Goal: Task Accomplishment & Management: Manage account settings

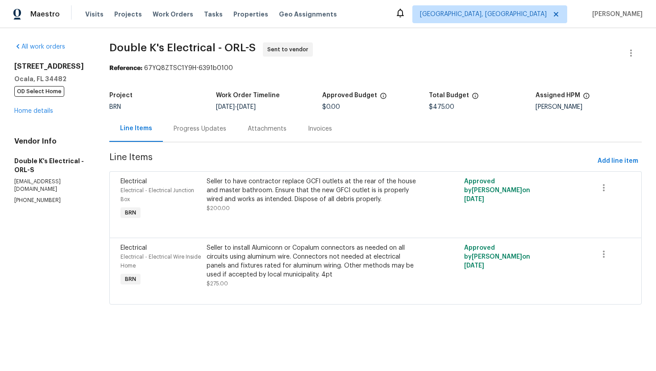
click at [206, 132] on div "Progress Updates" at bounding box center [200, 128] width 53 height 9
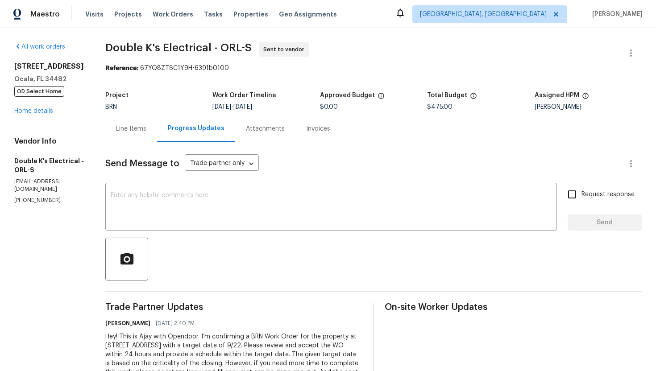
click at [131, 127] on div "Line Items" at bounding box center [131, 128] width 30 height 9
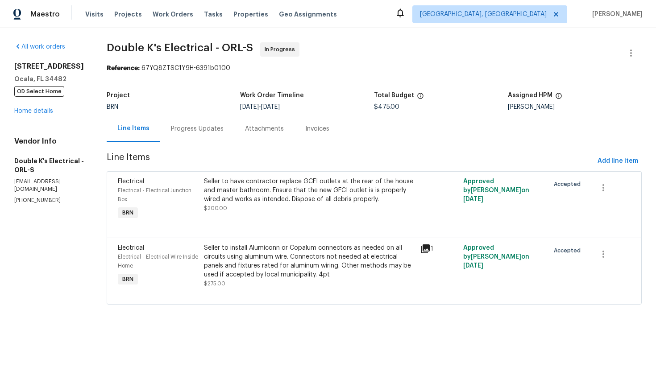
click at [201, 136] on div "Progress Updates" at bounding box center [197, 129] width 74 height 26
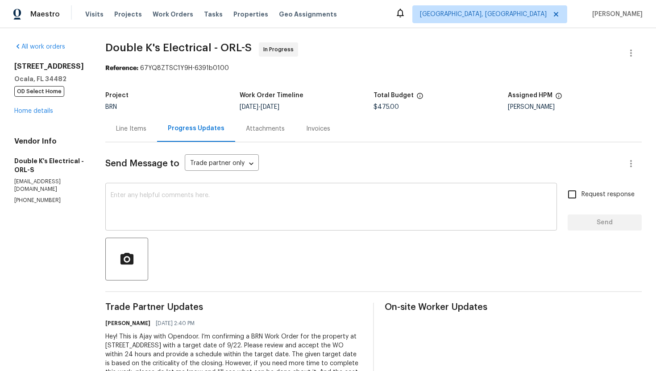
click at [325, 192] on div "x ​" at bounding box center [330, 207] width 451 height 45
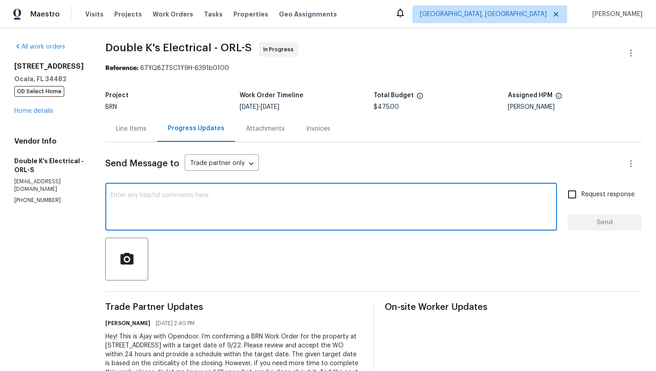
paste textarea "Thank you for accepting the WO! Could you please provide me with the scheduled …"
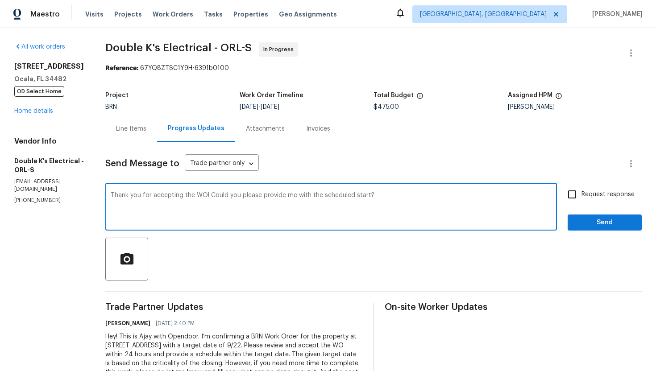
type textarea "Thank you for accepting the WO! Could you please provide me with the scheduled …"
click at [589, 195] on span "Request response" at bounding box center [607, 194] width 53 height 9
click at [581, 195] on input "Request response" at bounding box center [571, 194] width 19 height 19
checkbox input "true"
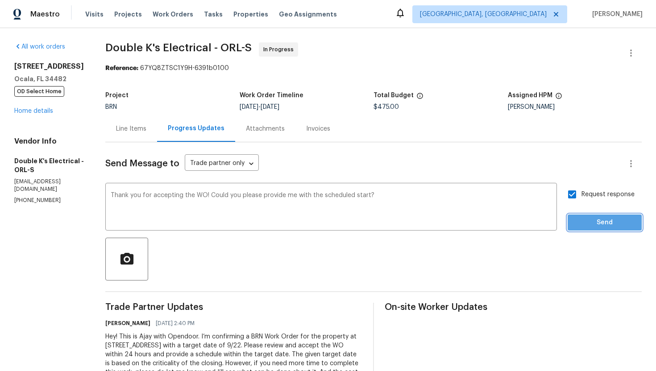
click at [593, 222] on span "Send" at bounding box center [605, 222] width 60 height 11
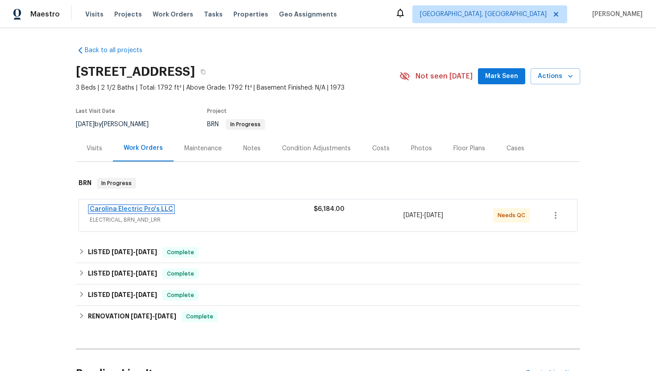
click at [149, 209] on link "Carolina Electric Pro's LLC" at bounding box center [131, 209] width 83 height 6
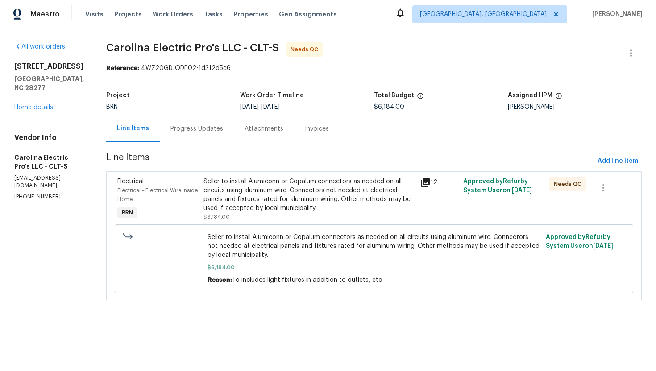
click at [223, 134] on div "Progress Updates" at bounding box center [197, 129] width 74 height 26
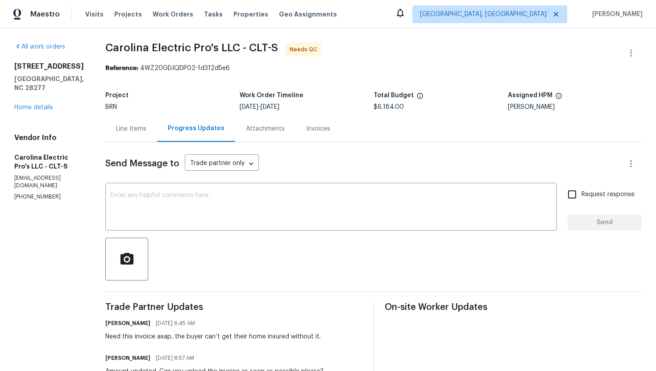
click at [146, 126] on div "Line Items" at bounding box center [131, 128] width 30 height 9
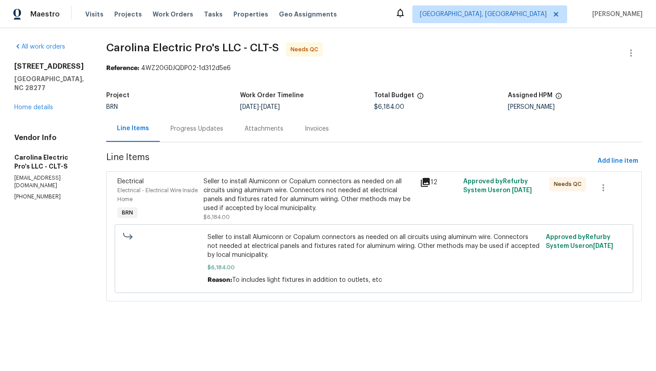
click at [202, 124] on div "Progress Updates" at bounding box center [197, 129] width 74 height 26
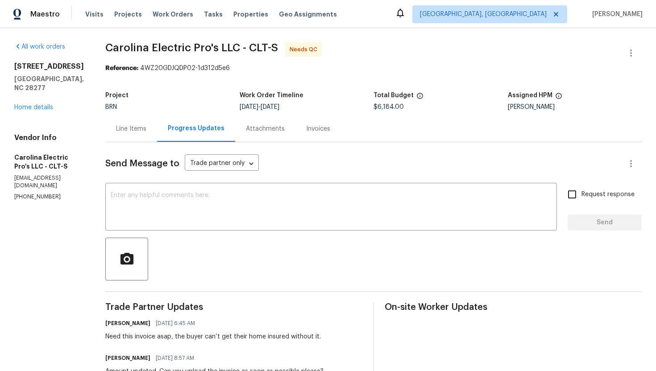
click at [146, 131] on div "Line Items" at bounding box center [131, 128] width 30 height 9
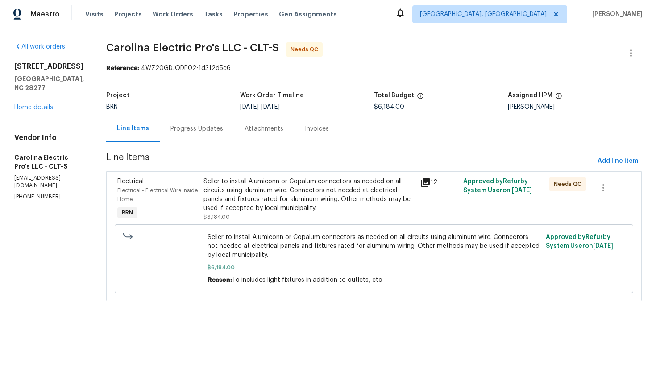
click at [297, 191] on div "Seller to install Alumiconn or Copalum connectors as needed on all circuits usi…" at bounding box center [308, 195] width 211 height 36
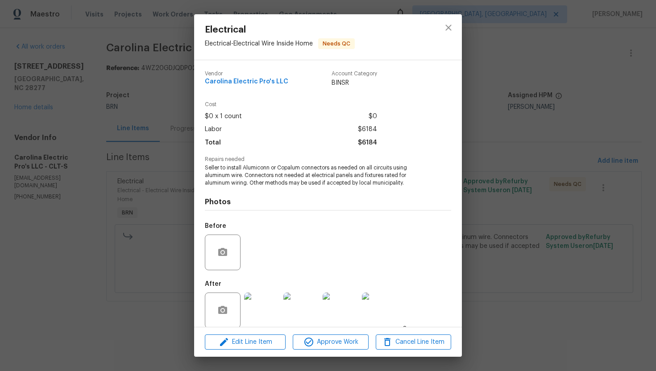
click at [488, 157] on div "Electrical Electrical - Electrical Wire Inside Home Needs QC Vendor Carolina El…" at bounding box center [328, 185] width 656 height 371
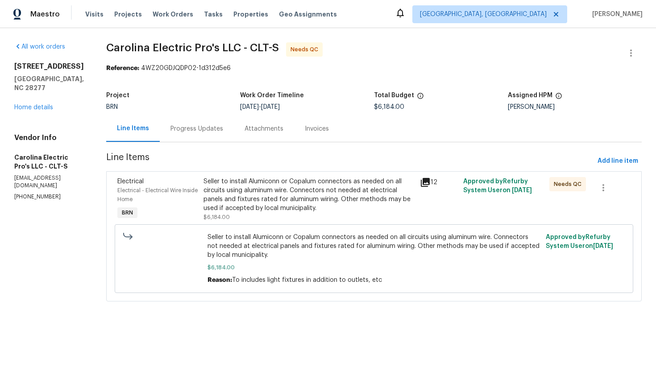
click at [318, 198] on div "Seller to install Alumiconn or Copalum connectors as needed on all circuits usi…" at bounding box center [308, 195] width 211 height 36
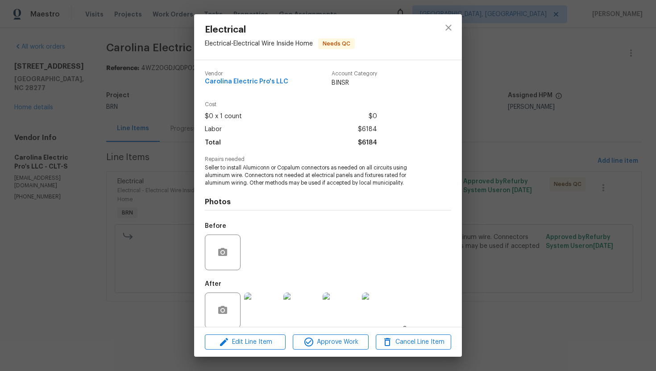
scroll to position [10, 0]
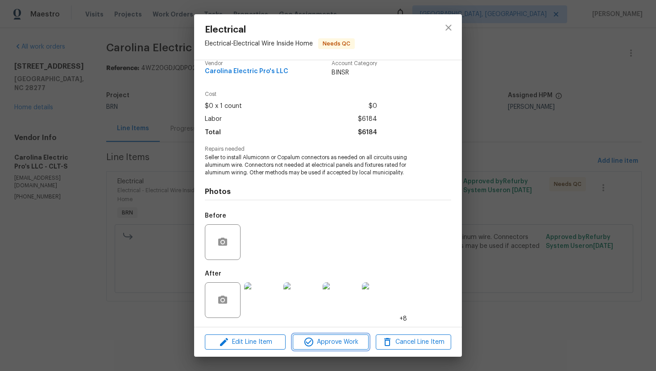
click at [328, 347] on span "Approve Work" at bounding box center [330, 342] width 70 height 11
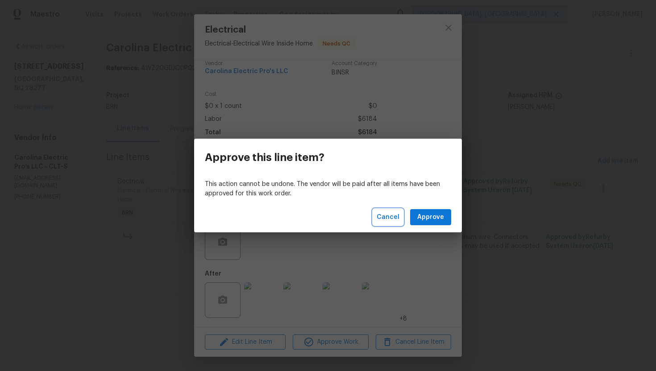
click at [390, 222] on span "Cancel" at bounding box center [387, 217] width 23 height 11
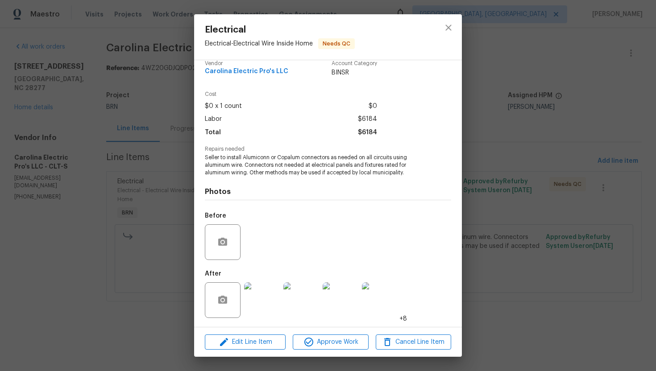
click at [490, 142] on div "Electrical Electrical - Electrical Wire Inside Home Needs QC Vendor Carolina El…" at bounding box center [328, 185] width 656 height 371
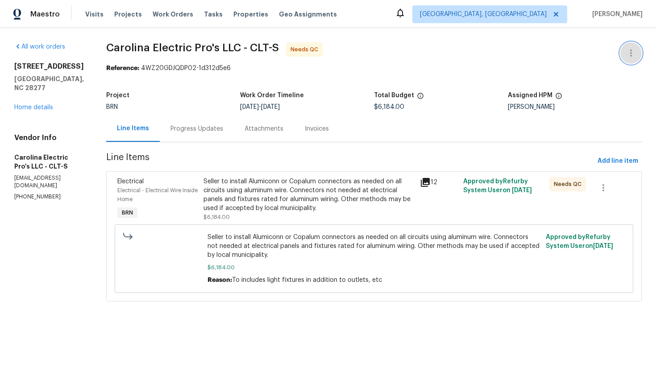
click at [627, 51] on icon "button" at bounding box center [630, 53] width 11 height 11
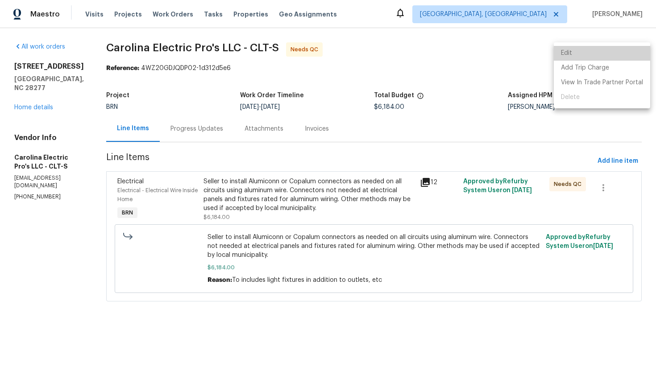
click at [605, 54] on li "Edit" at bounding box center [602, 53] width 96 height 15
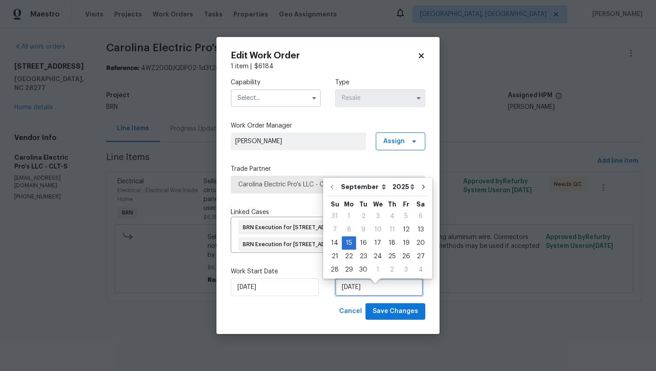
click at [356, 296] on input "[DATE]" at bounding box center [379, 287] width 88 height 18
click at [399, 243] on div "19" at bounding box center [406, 243] width 14 height 12
type input "9/19/2025"
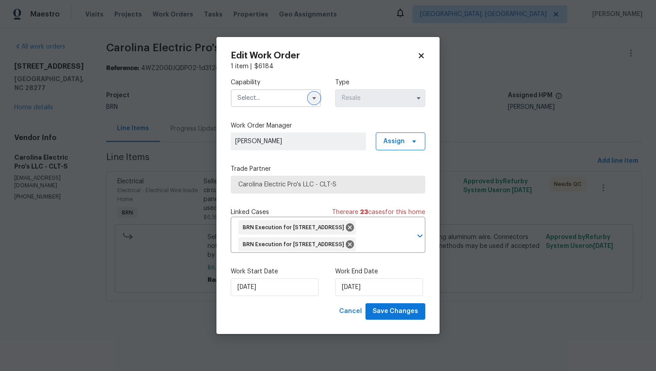
click at [314, 95] on icon "button" at bounding box center [313, 98] width 7 height 7
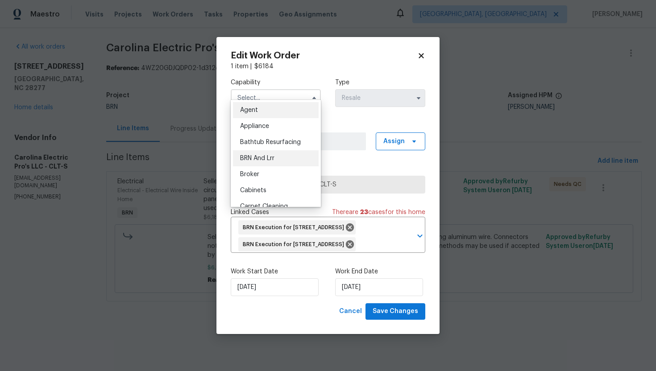
click at [288, 154] on div "BRN And Lrr" at bounding box center [276, 158] width 86 height 16
type input "BRN And Lrr"
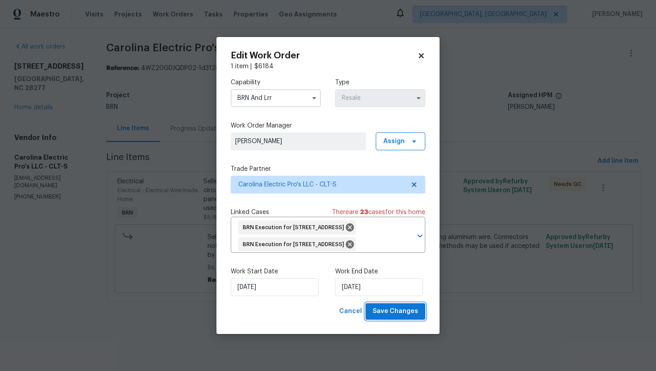
click at [382, 317] on span "Save Changes" at bounding box center [394, 311] width 45 height 11
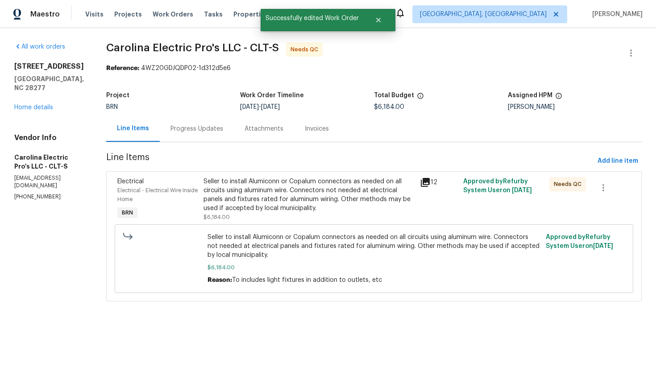
click at [320, 203] on div "Seller to install Alumiconn or Copalum connectors as needed on all circuits usi…" at bounding box center [308, 195] width 211 height 36
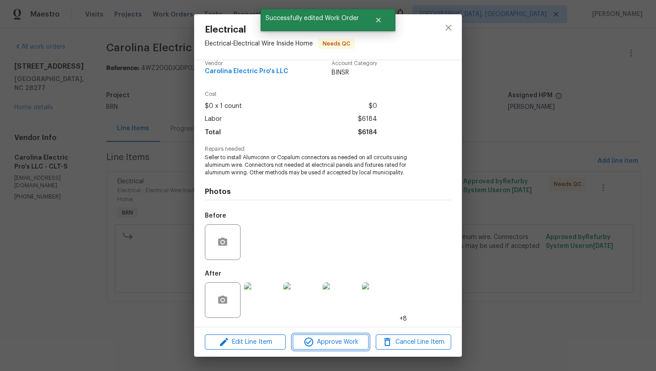
click at [321, 346] on span "Approve Work" at bounding box center [330, 342] width 70 height 11
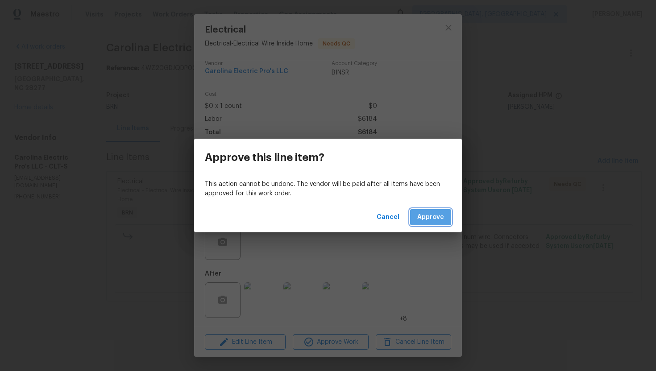
click at [440, 217] on span "Approve" at bounding box center [430, 217] width 27 height 11
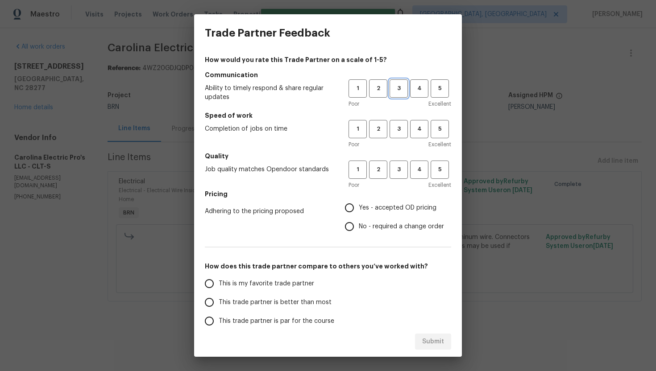
click at [403, 96] on button "3" at bounding box center [398, 88] width 18 height 18
click at [398, 128] on span "3" at bounding box center [398, 129] width 17 height 10
click at [400, 161] on button "3" at bounding box center [398, 170] width 18 height 18
click at [371, 228] on span "No - required a change order" at bounding box center [401, 226] width 85 height 9
click at [359, 228] on input "No - required a change order" at bounding box center [349, 226] width 19 height 19
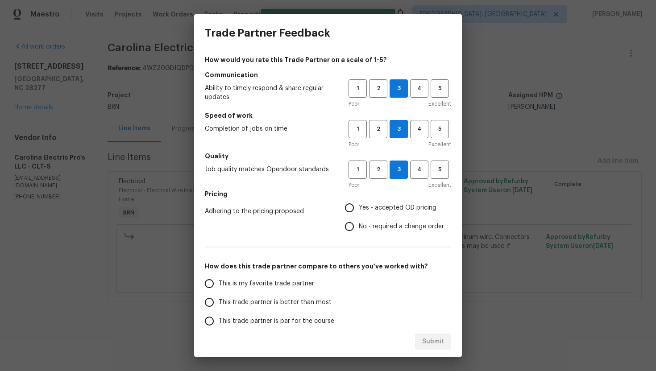
radio input "true"
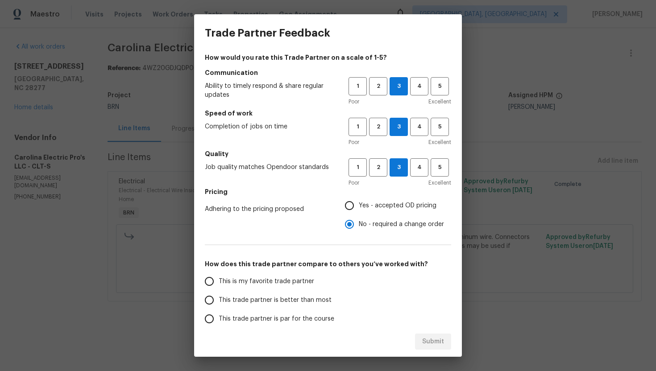
click at [275, 315] on span "This trade partner is par for the course" at bounding box center [277, 318] width 116 height 9
click at [219, 315] on input "This trade partner is par for the course" at bounding box center [209, 319] width 19 height 19
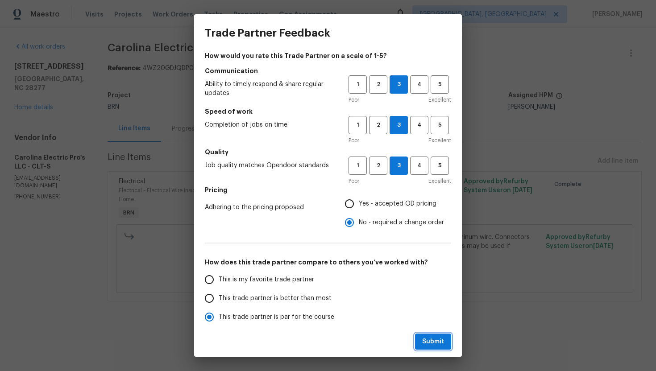
click at [431, 342] on span "Submit" at bounding box center [433, 341] width 22 height 11
radio input "true"
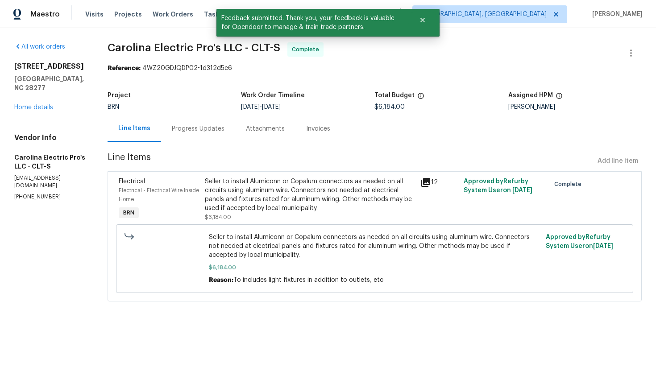
click at [216, 131] on div "Progress Updates" at bounding box center [198, 128] width 53 height 9
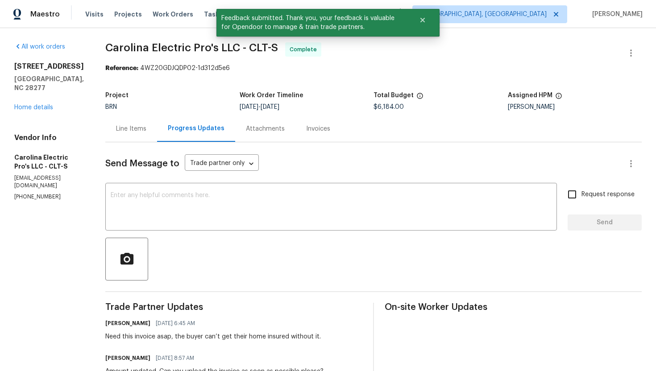
click at [324, 126] on div "Invoices" at bounding box center [318, 128] width 24 height 9
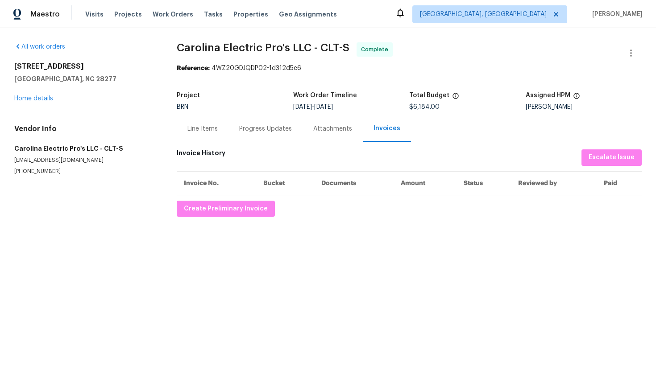
click at [247, 132] on div "Progress Updates" at bounding box center [265, 128] width 53 height 9
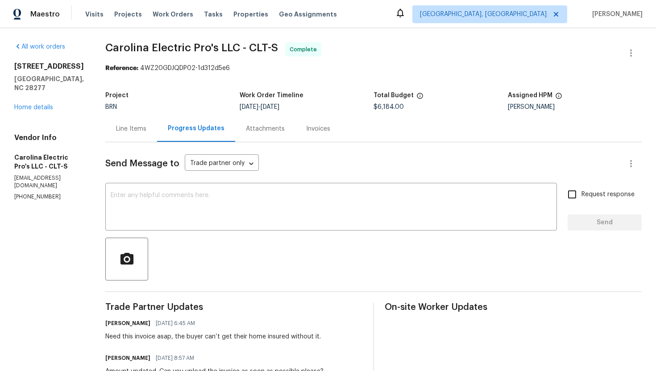
click at [146, 131] on div "Line Items" at bounding box center [131, 128] width 30 height 9
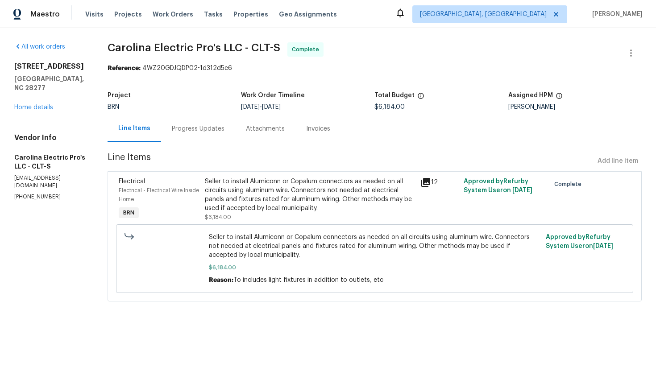
click at [281, 191] on div "Seller to install Alumiconn or Copalum connectors as needed on all circuits usi…" at bounding box center [310, 195] width 210 height 36
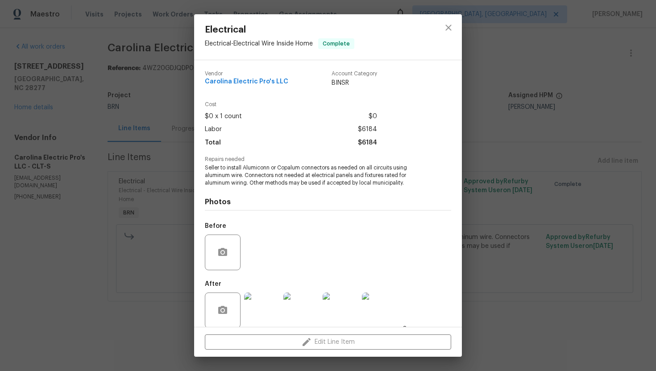
click at [279, 168] on span "Seller to install Alumiconn or Copalum connectors as needed on all circuits usi…" at bounding box center [316, 175] width 222 height 22
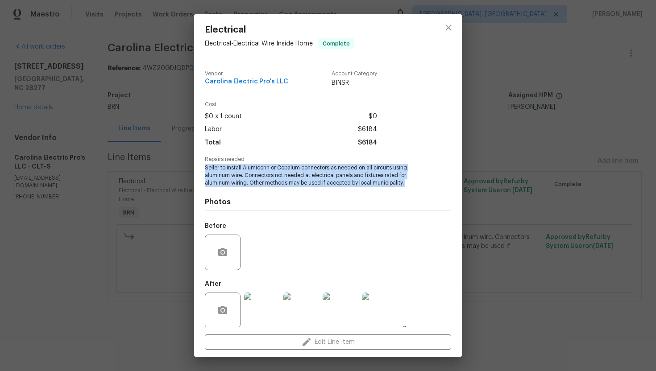
copy span "Seller to install Alumiconn or Copalum connectors as needed on all circuits usi…"
click at [266, 83] on span "Carolina Electric Pro's LLC" at bounding box center [246, 82] width 83 height 7
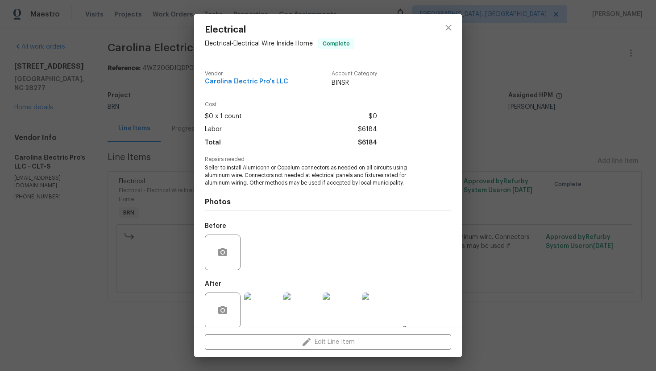
click at [266, 83] on span "Carolina Electric Pro's LLC" at bounding box center [246, 82] width 83 height 7
copy span "Carolina Electric Pro's LLC"
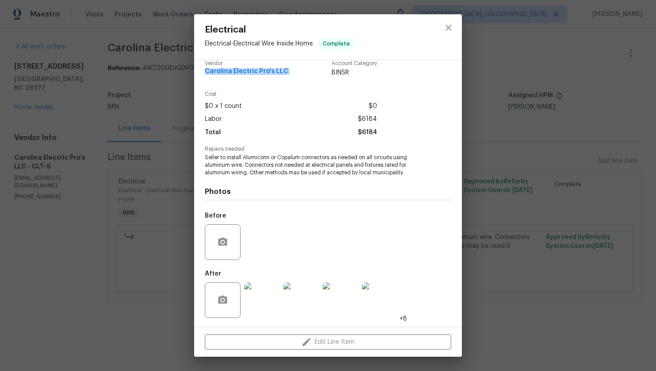
click at [265, 297] on img at bounding box center [262, 300] width 36 height 36
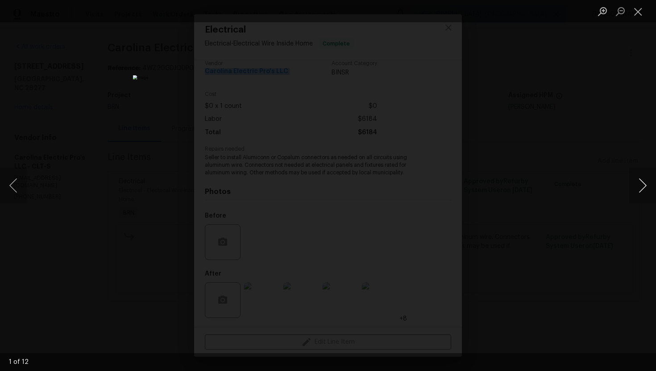
click at [639, 180] on button "Next image" at bounding box center [642, 186] width 27 height 36
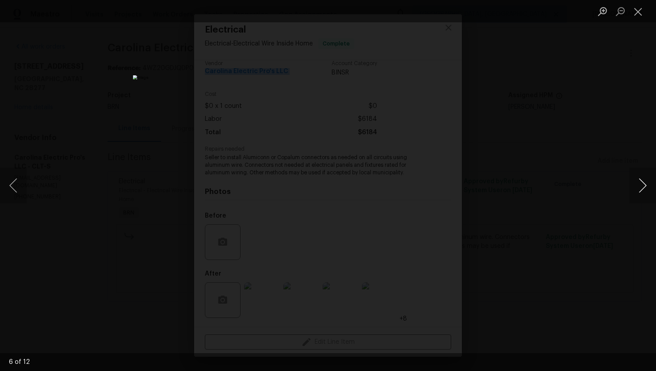
click at [639, 180] on button "Next image" at bounding box center [642, 186] width 27 height 36
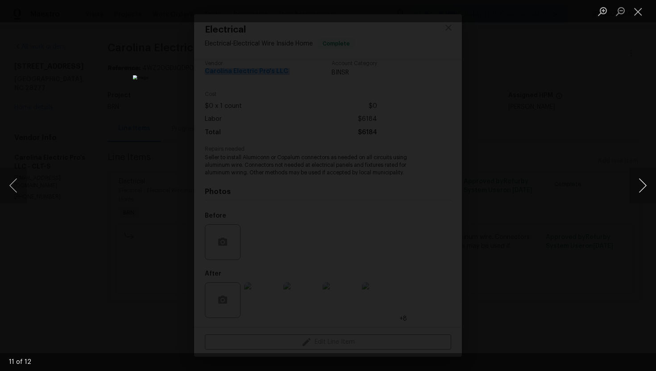
click at [639, 180] on button "Next image" at bounding box center [642, 186] width 27 height 36
click at [649, 181] on button "Next image" at bounding box center [642, 186] width 27 height 36
click at [648, 189] on button "Next image" at bounding box center [642, 186] width 27 height 36
click at [635, 190] on button "Next image" at bounding box center [642, 186] width 27 height 36
click at [641, 194] on button "Next image" at bounding box center [642, 186] width 27 height 36
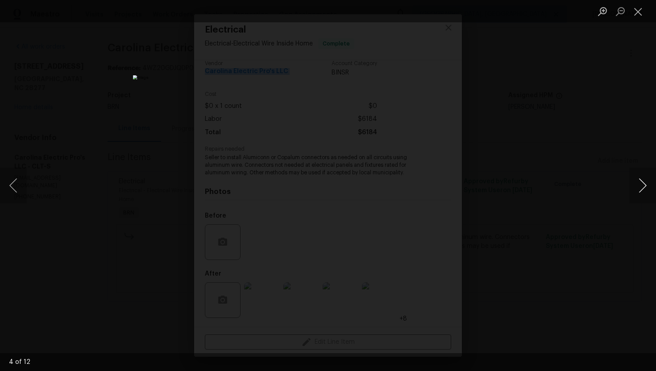
click at [645, 194] on button "Next image" at bounding box center [642, 186] width 27 height 36
click at [641, 192] on button "Next image" at bounding box center [642, 186] width 27 height 36
click at [636, 193] on button "Next image" at bounding box center [642, 186] width 27 height 36
click at [638, 189] on button "Next image" at bounding box center [642, 186] width 27 height 36
click at [644, 183] on button "Next image" at bounding box center [642, 186] width 27 height 36
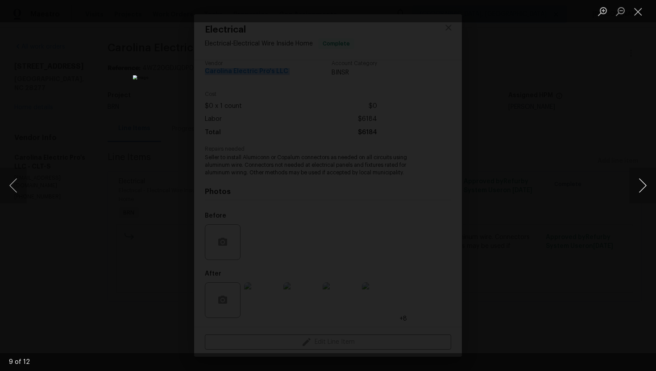
click at [643, 191] on button "Next image" at bounding box center [642, 186] width 27 height 36
click at [643, 188] on button "Next image" at bounding box center [642, 186] width 27 height 36
click at [640, 187] on button "Next image" at bounding box center [642, 186] width 27 height 36
click at [633, 19] on li "Lightbox" at bounding box center [638, 11] width 18 height 22
click at [639, 10] on button "Close lightbox" at bounding box center [638, 12] width 18 height 16
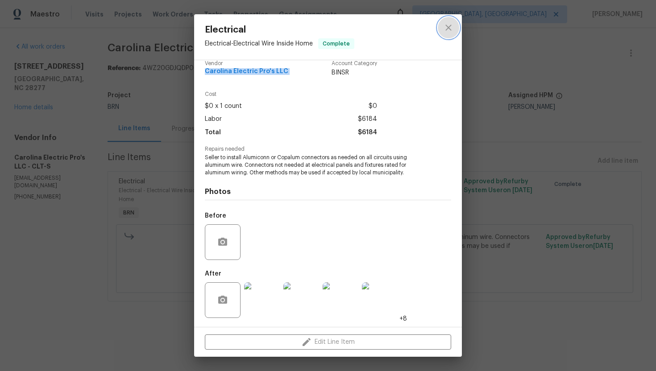
click at [444, 29] on icon "close" at bounding box center [448, 27] width 11 height 11
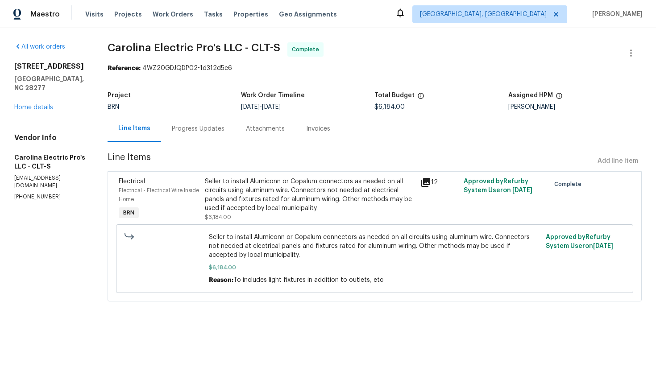
click at [318, 130] on div "Invoices" at bounding box center [318, 128] width 24 height 9
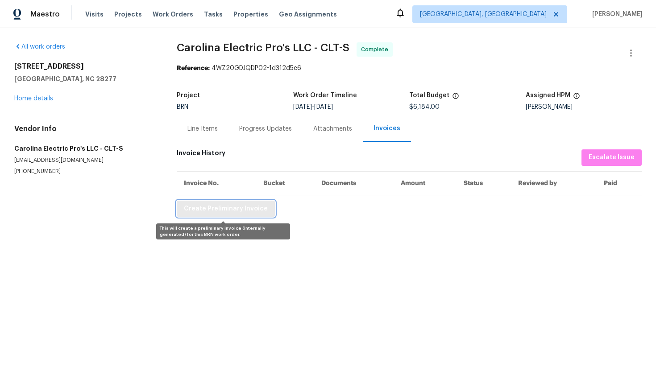
click at [227, 216] on button "Create Preliminary Invoice" at bounding box center [226, 209] width 98 height 17
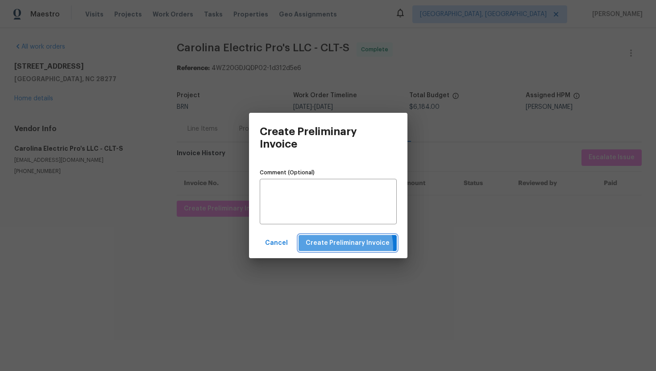
click at [343, 247] on span "Create Preliminary Invoice" at bounding box center [348, 243] width 84 height 11
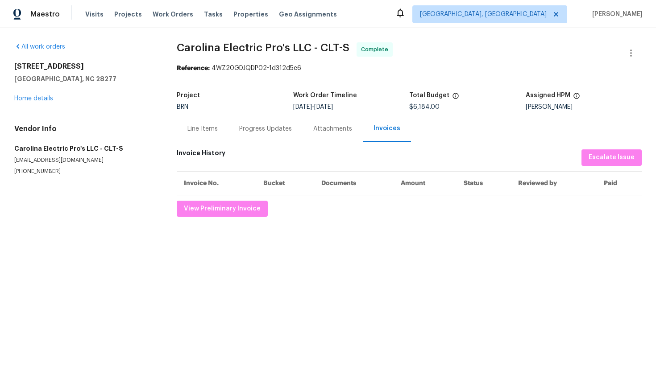
click at [274, 132] on div "Progress Updates" at bounding box center [265, 128] width 53 height 9
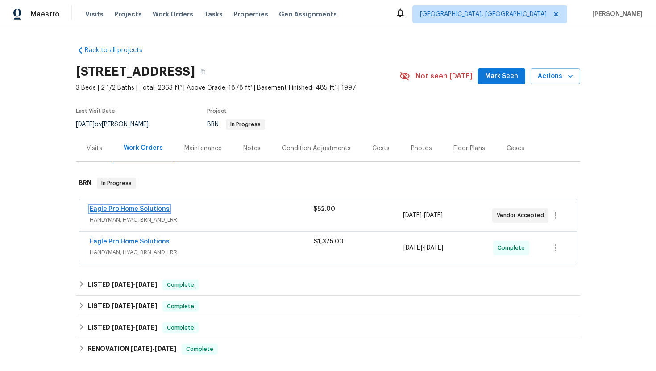
click at [149, 211] on link "Eagle Pro Home Solutions" at bounding box center [130, 209] width 80 height 6
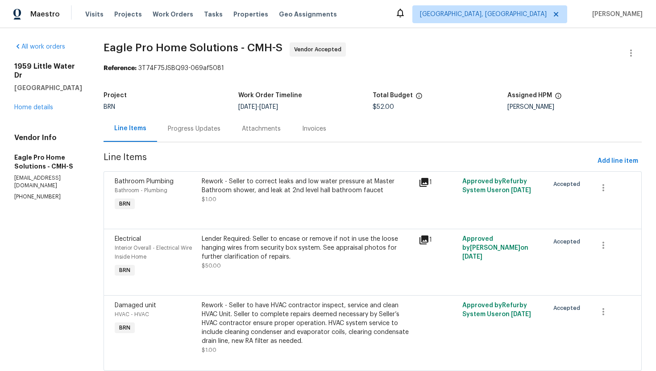
click at [197, 128] on div "Progress Updates" at bounding box center [194, 128] width 53 height 9
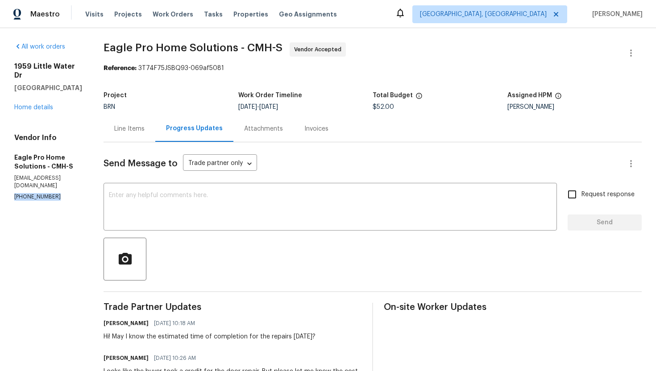
drag, startPoint x: 12, startPoint y: 181, endPoint x: 57, endPoint y: 182, distance: 44.6
copy p "[PHONE_NUMBER]"
click at [299, 198] on textarea at bounding box center [330, 207] width 442 height 31
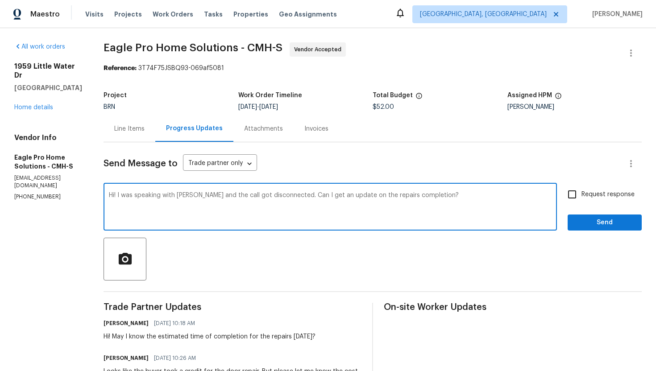
type textarea "Hi! I was speaking with [PERSON_NAME] and the call got disconnected. Can I get …"
click at [612, 192] on span "Request response" at bounding box center [607, 194] width 53 height 9
click at [581, 192] on input "Request response" at bounding box center [571, 194] width 19 height 19
checkbox input "true"
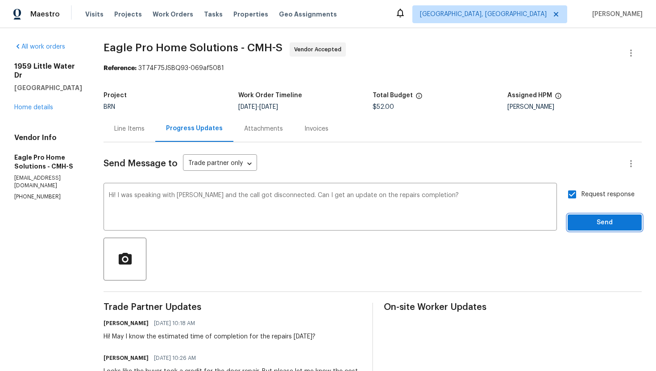
click at [603, 224] on span "Send" at bounding box center [605, 222] width 60 height 11
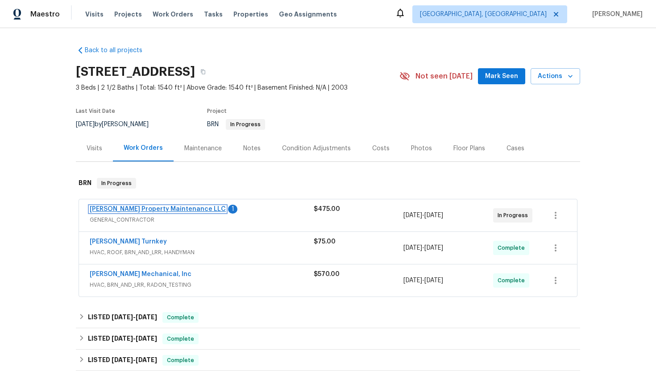
click at [154, 208] on link "[PERSON_NAME] Property Maintenance LLC" at bounding box center [158, 209] width 136 height 6
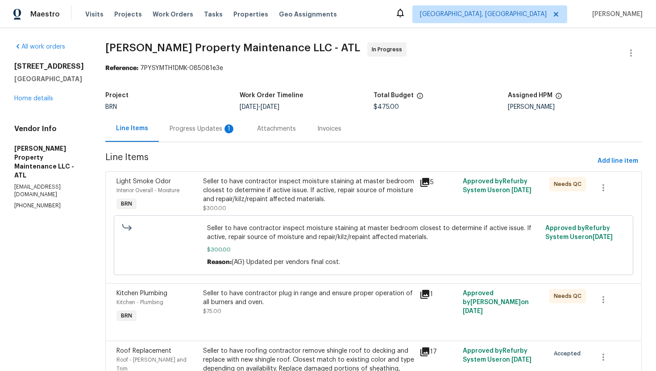
click at [225, 133] on div "Progress Updates 1" at bounding box center [203, 128] width 66 height 9
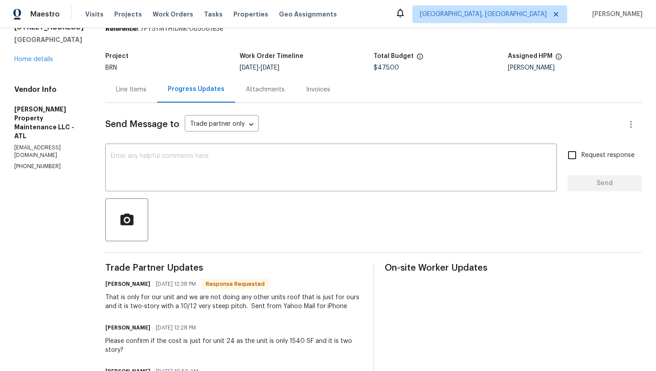
scroll to position [41, 0]
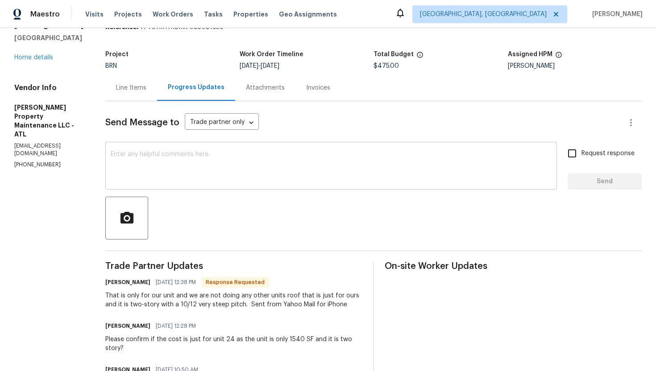
click at [244, 174] on textarea at bounding box center [331, 166] width 441 height 31
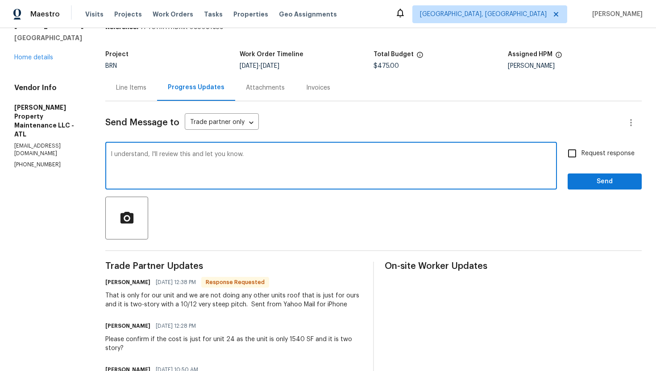
type textarea "I understand, I'll review this and let you know."
click at [572, 149] on input "Request response" at bounding box center [571, 153] width 19 height 19
checkbox input "true"
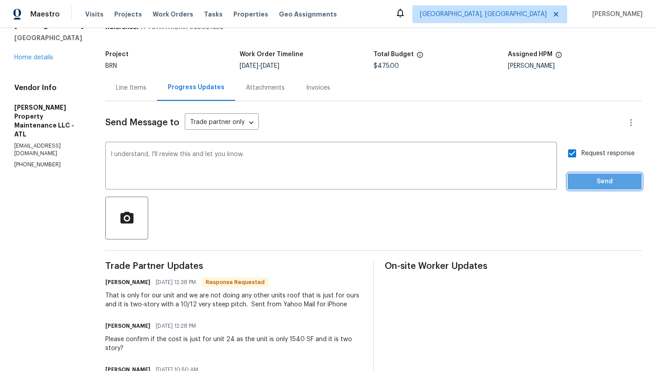
click at [593, 182] on span "Send" at bounding box center [605, 181] width 60 height 11
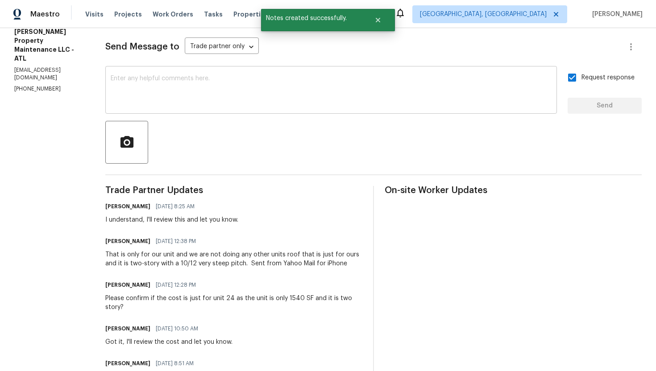
scroll to position [120, 0]
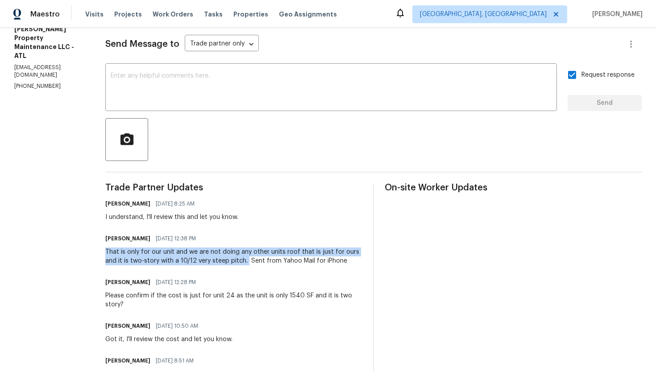
drag, startPoint x: 104, startPoint y: 252, endPoint x: 245, endPoint y: 262, distance: 140.9
copy div "That is only for our unit and we are not doing any other units roof that is jus…"
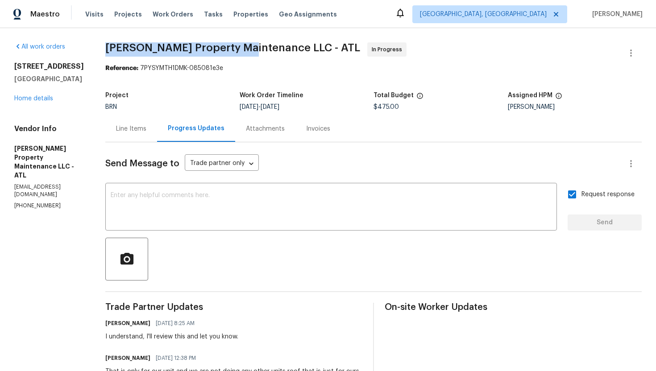
drag, startPoint x: 103, startPoint y: 48, endPoint x: 244, endPoint y: 44, distance: 140.6
copy span "Glen Property Maintenance"
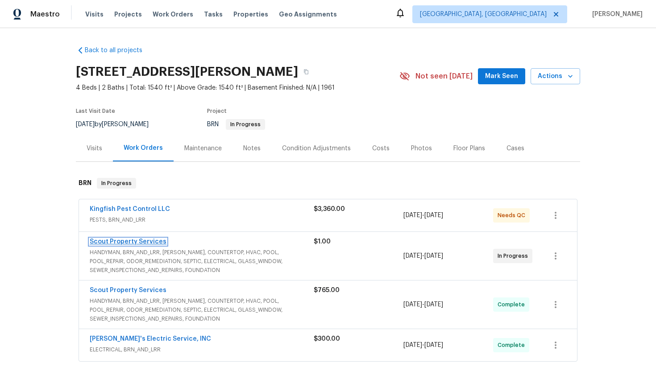
click at [149, 240] on link "Scout Property Services" at bounding box center [128, 242] width 77 height 6
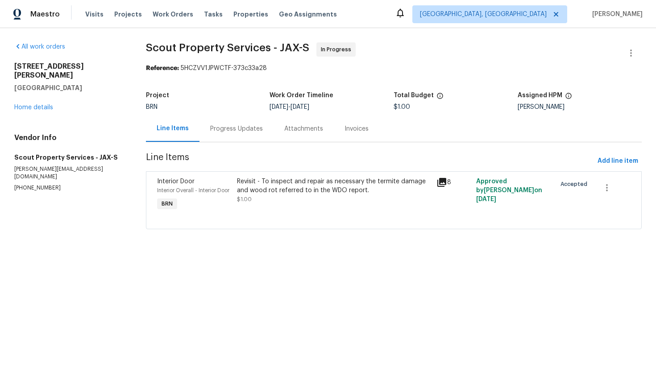
click at [245, 125] on div "Progress Updates" at bounding box center [236, 128] width 53 height 9
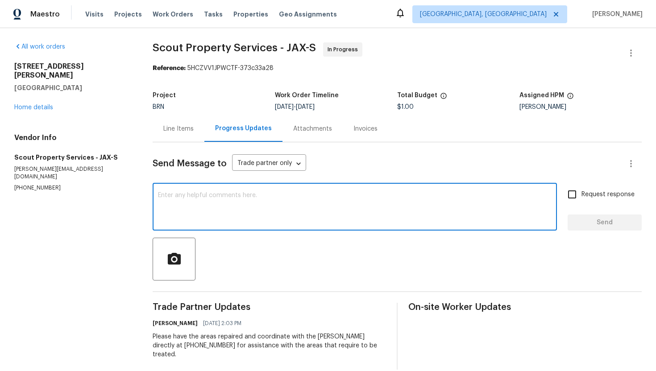
click at [189, 201] on textarea at bounding box center [354, 207] width 393 height 31
type textarea "Hi! May I know if the work is scheduled for today?"
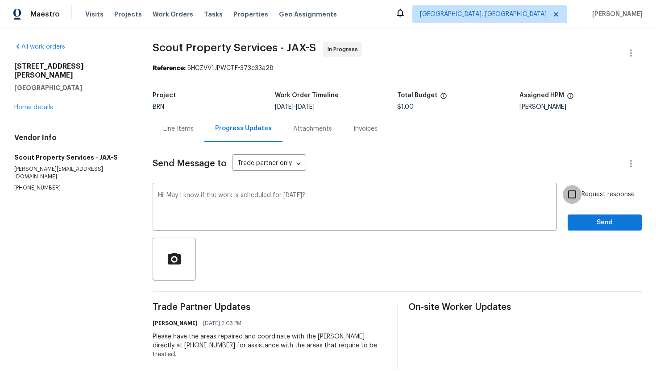
click at [572, 191] on input "Request response" at bounding box center [571, 194] width 19 height 19
checkbox input "true"
click at [590, 227] on span "Send" at bounding box center [605, 222] width 60 height 11
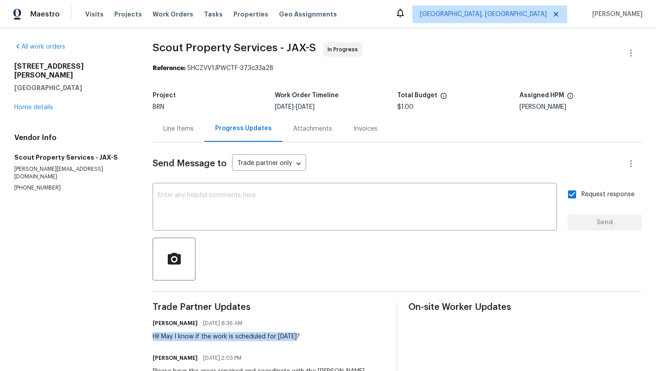
drag, startPoint x: 157, startPoint y: 335, endPoint x: 313, endPoint y: 345, distance: 156.4
click at [313, 345] on div "All work orders 9408 Little John Rd Jacksonville, FL 32208 Home details Vendor …" at bounding box center [328, 223] width 656 height 391
copy div "Hi! May I know if the work is scheduled for today?"
drag, startPoint x: 11, startPoint y: 66, endPoint x: 87, endPoint y: 79, distance: 77.4
click at [87, 79] on div "All work orders 9408 Little John Rd Jacksonville, FL 32208 Home details Vendor …" at bounding box center [328, 223] width 656 height 391
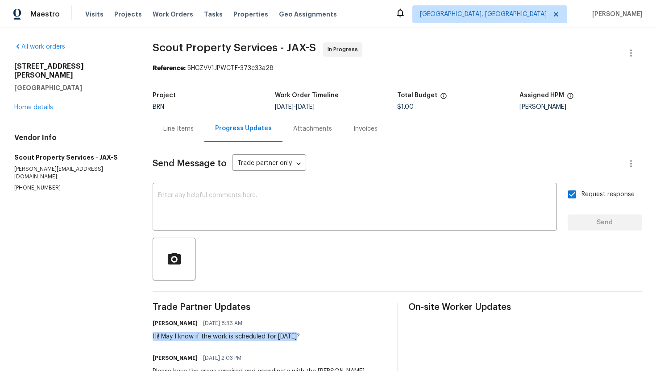
copy div "9408 Little John Rd Jacksonville, FL 32208"
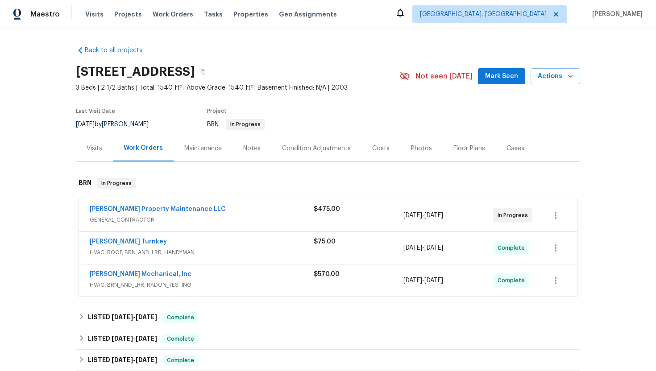
click at [162, 205] on span "[PERSON_NAME] Property Maintenance LLC" at bounding box center [158, 209] width 136 height 9
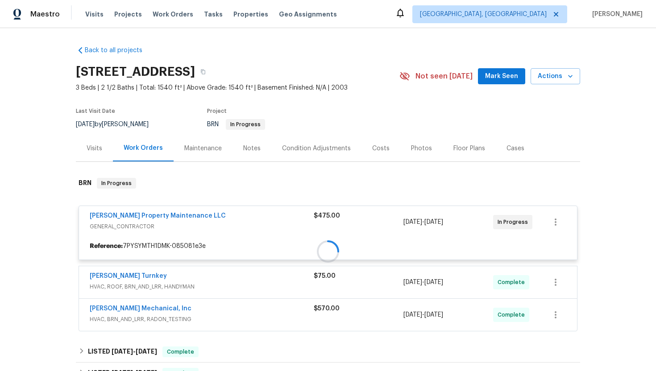
click at [157, 214] on div at bounding box center [328, 251] width 504 height 165
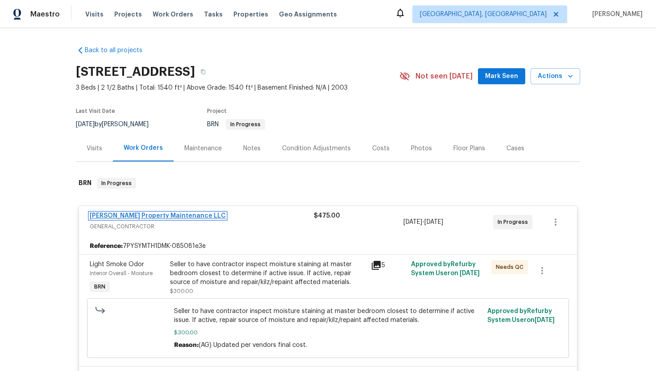
click at [155, 215] on link "[PERSON_NAME] Property Maintenance LLC" at bounding box center [158, 216] width 136 height 6
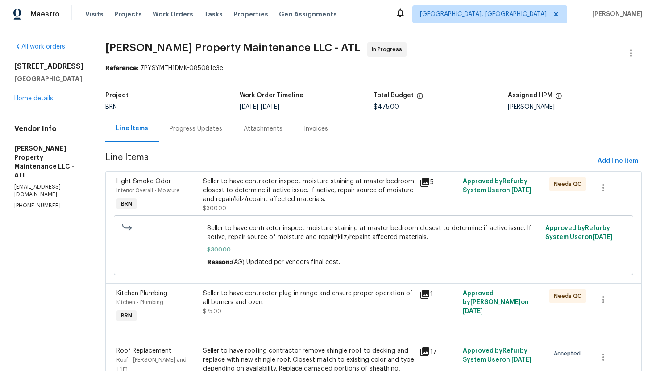
click at [221, 136] on div "Progress Updates" at bounding box center [196, 129] width 74 height 26
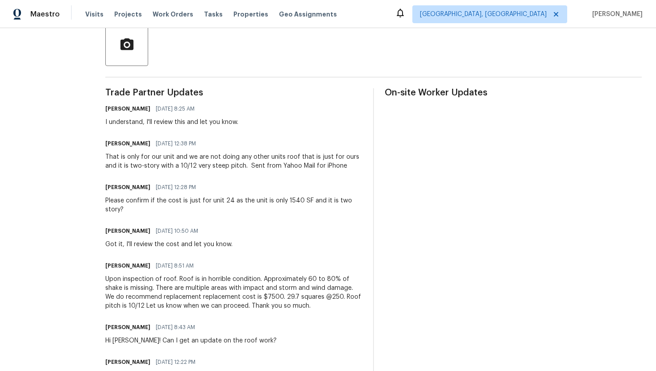
scroll to position [218, 0]
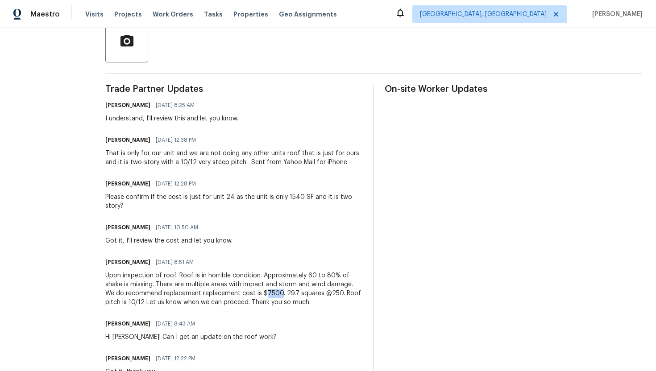
drag, startPoint x: 270, startPoint y: 294, endPoint x: 255, endPoint y: 294, distance: 14.7
click at [255, 294] on div "Upon inspection of roof. Roof is in horrible condition. Approximately 60 to 80%…" at bounding box center [233, 289] width 257 height 36
copy div "7500"
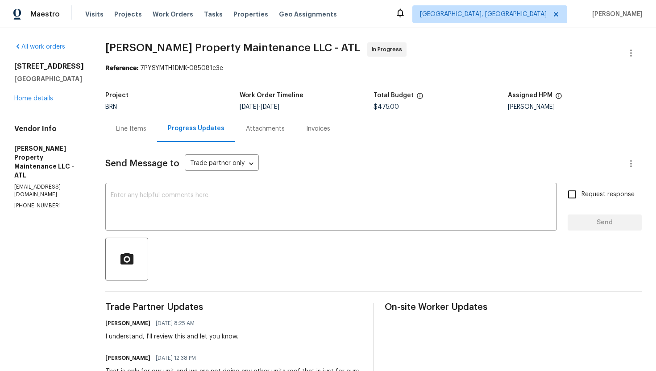
click at [146, 136] on div "Line Items" at bounding box center [131, 129] width 52 height 26
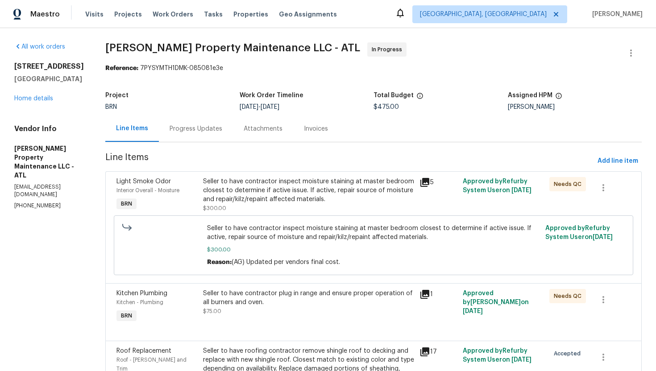
scroll to position [71, 0]
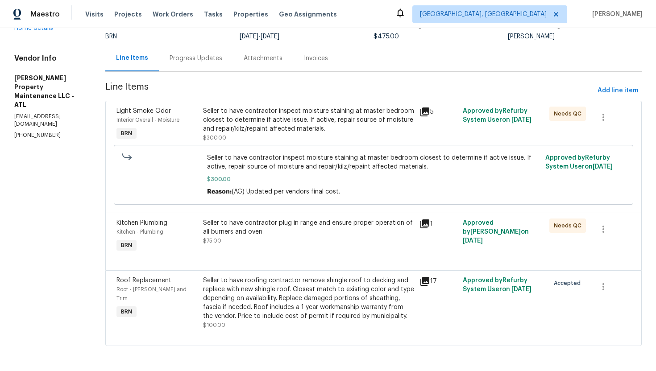
click at [298, 307] on div "Seller to have roofing contractor remove shingle roof to decking and replace wi…" at bounding box center [308, 298] width 211 height 45
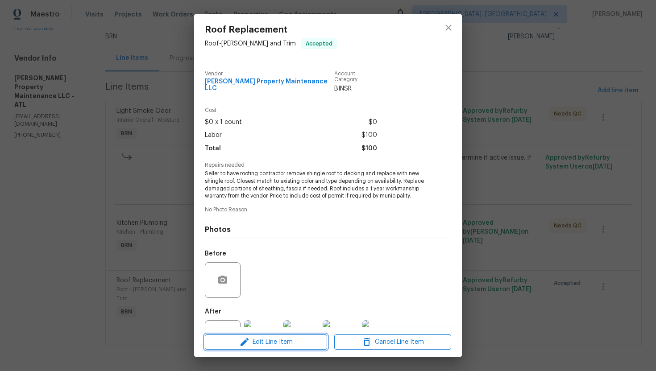
click at [277, 346] on span "Edit Line Item" at bounding box center [265, 342] width 117 height 11
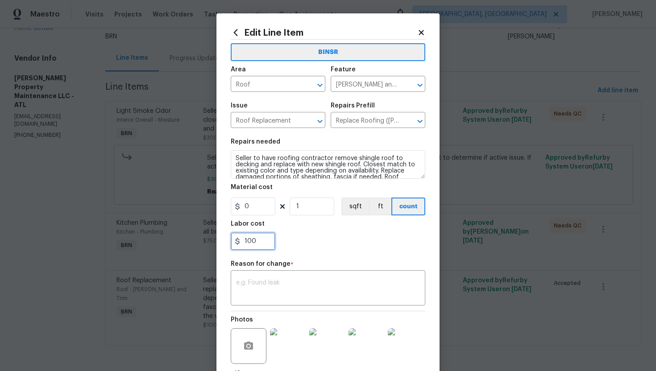
drag, startPoint x: 244, startPoint y: 244, endPoint x: 274, endPoint y: 244, distance: 30.3
click at [274, 244] on input "100" at bounding box center [253, 241] width 45 height 18
paste input "75"
type input "7500"
click at [316, 281] on textarea at bounding box center [328, 289] width 184 height 19
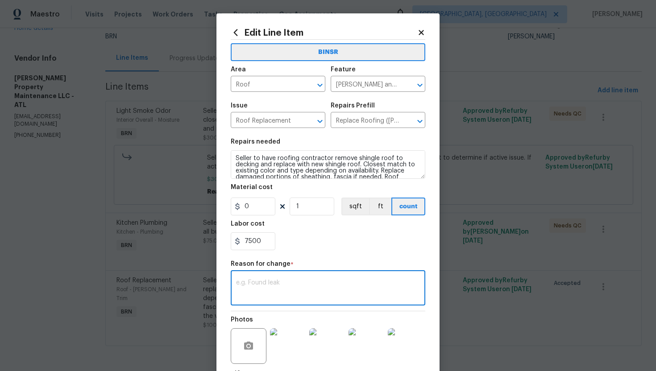
paste textarea "(AG) Updated cost per BR team’s approval."
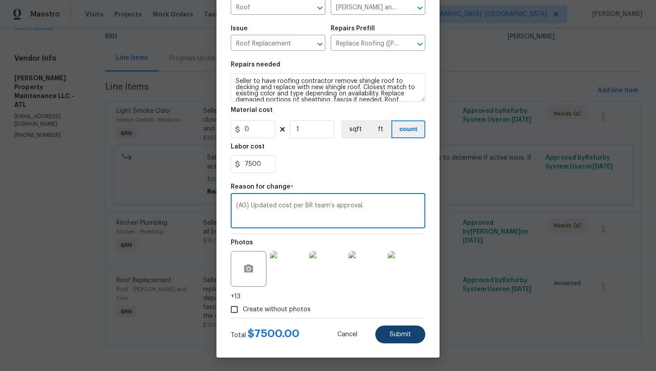
type textarea "(AG) Updated cost per BR team’s approval."
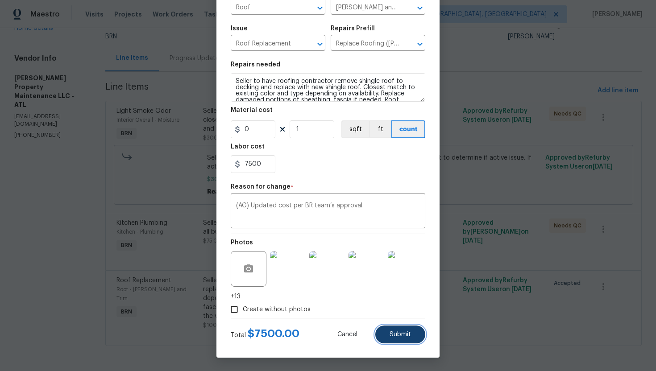
click at [393, 331] on span "Submit" at bounding box center [399, 334] width 21 height 7
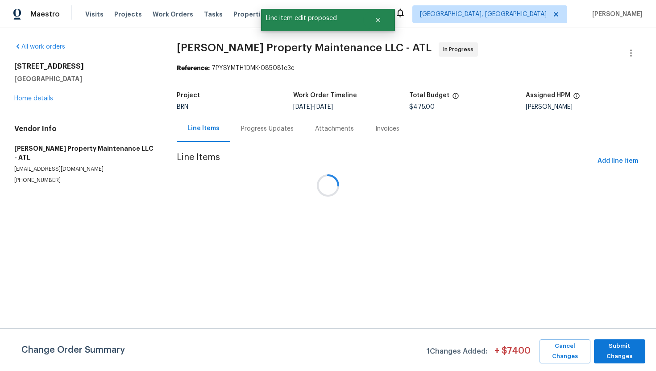
scroll to position [0, 0]
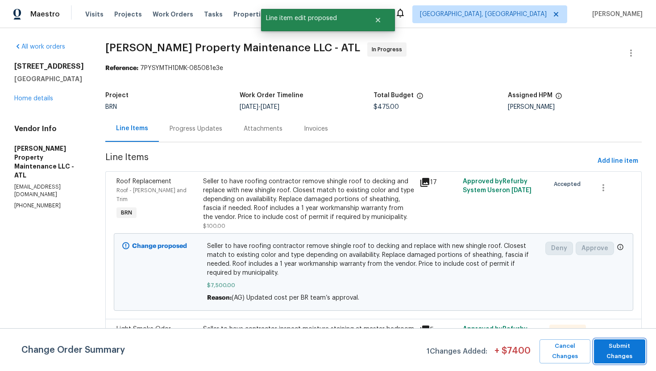
click at [621, 353] on span "Submit Changes" at bounding box center [619, 351] width 42 height 21
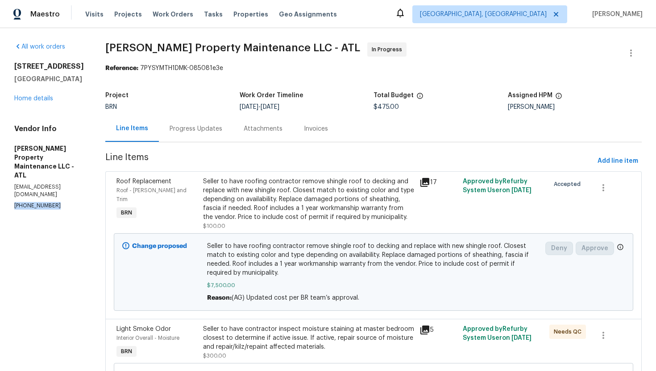
drag, startPoint x: 10, startPoint y: 188, endPoint x: 55, endPoint y: 190, distance: 44.7
click at [55, 190] on div "All work orders 20 Pine Canyon Dr SW Unit 24 Atlanta, GA 30331 Home details Ven…" at bounding box center [328, 271] width 656 height 486
copy p "(770) 235-8482"
click at [198, 122] on div "Progress Updates" at bounding box center [196, 129] width 74 height 26
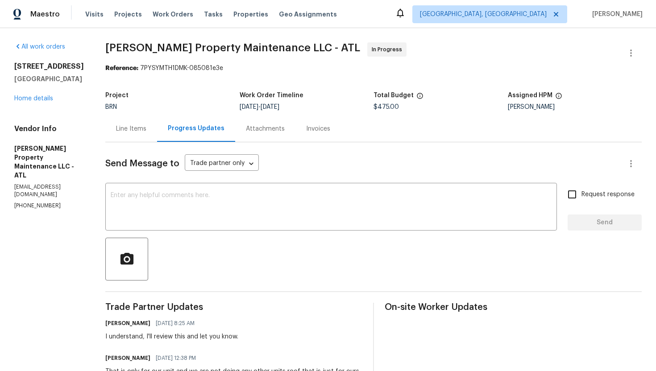
click at [134, 131] on div "Line Items" at bounding box center [131, 128] width 30 height 9
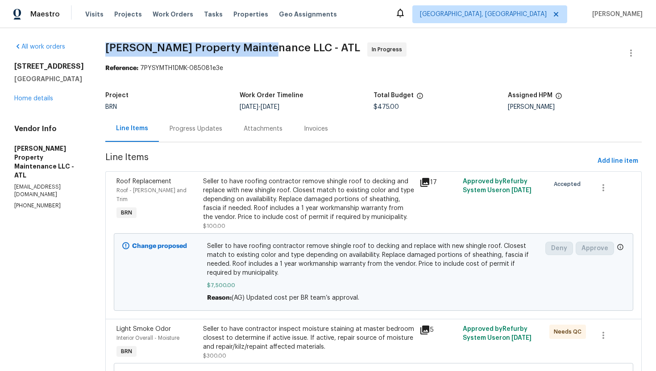
drag, startPoint x: 103, startPoint y: 43, endPoint x: 266, endPoint y: 52, distance: 163.1
click at [266, 52] on div "All work orders 20 Pine Canyon Dr SW Unit 24 Atlanta, GA 30331 Home details Ven…" at bounding box center [328, 271] width 656 height 486
copy span "Glen Property Maintenance LLC"
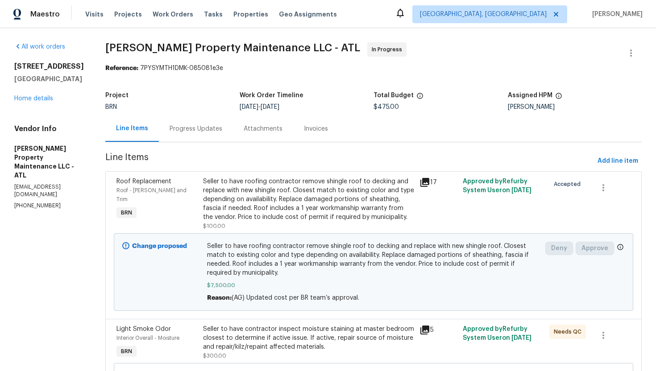
click at [208, 128] on div "Progress Updates" at bounding box center [196, 128] width 53 height 9
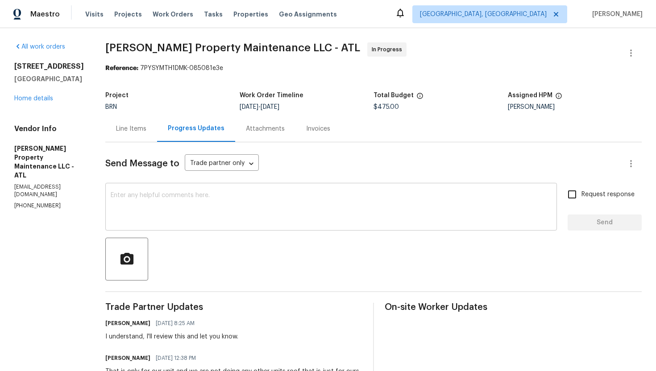
click at [244, 204] on textarea at bounding box center [331, 207] width 441 height 31
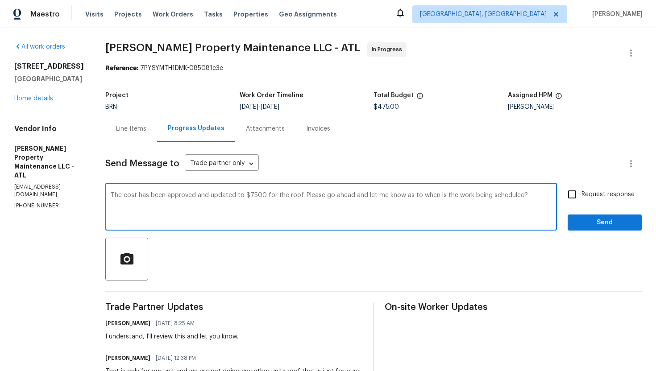
type textarea "The cost has been approved and updated to $7500 for the roof. Please go ahead a…"
click at [572, 194] on input "Request response" at bounding box center [571, 194] width 19 height 19
checkbox input "true"
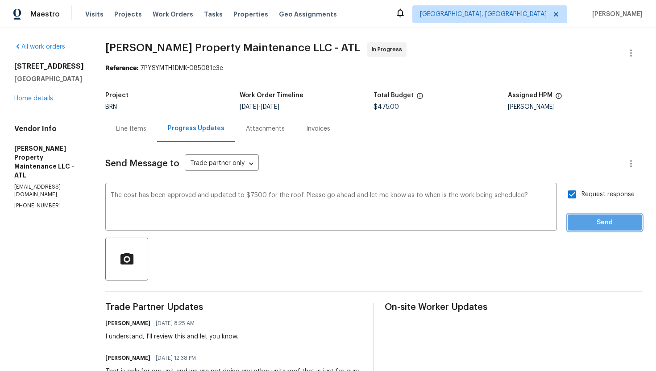
click at [592, 223] on span "Send" at bounding box center [605, 222] width 60 height 11
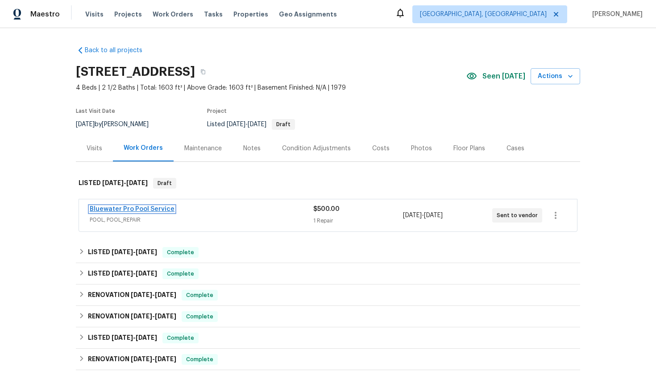
click at [157, 209] on link "Bluewater Pro Pool Service" at bounding box center [132, 209] width 85 height 6
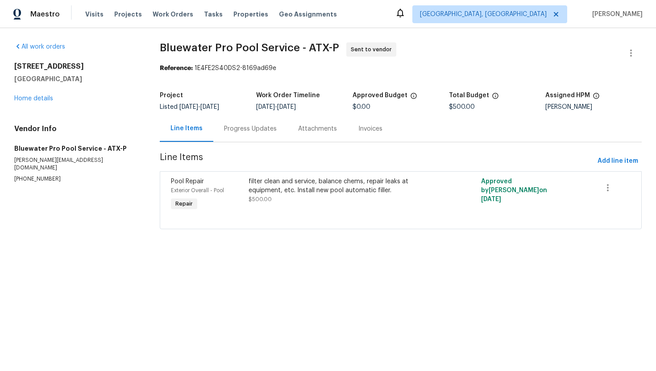
click at [228, 134] on div "Progress Updates" at bounding box center [250, 129] width 74 height 26
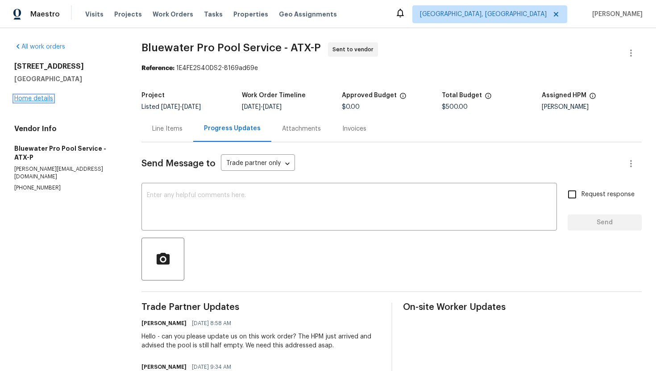
click at [47, 99] on link "Home details" at bounding box center [33, 98] width 39 height 6
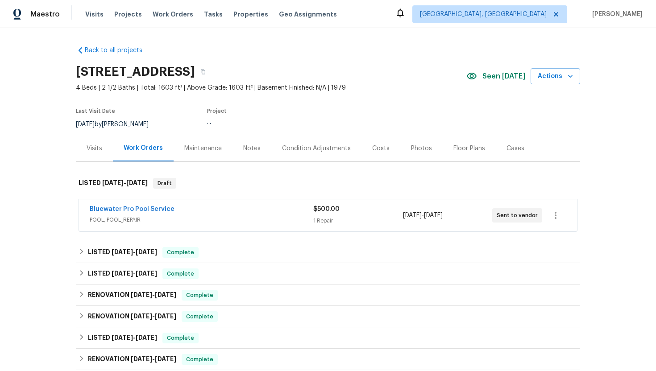
scroll to position [157, 0]
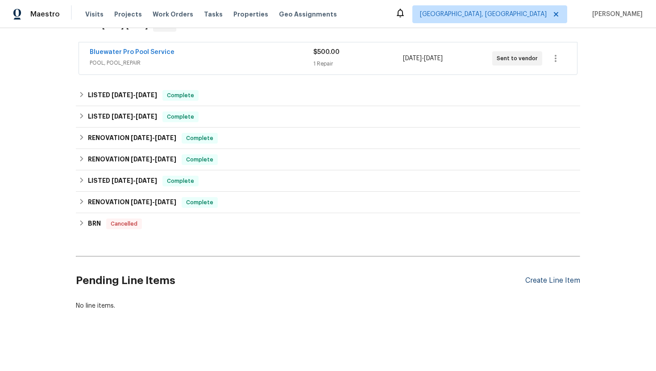
click at [555, 279] on div "Create Line Item" at bounding box center [552, 281] width 55 height 8
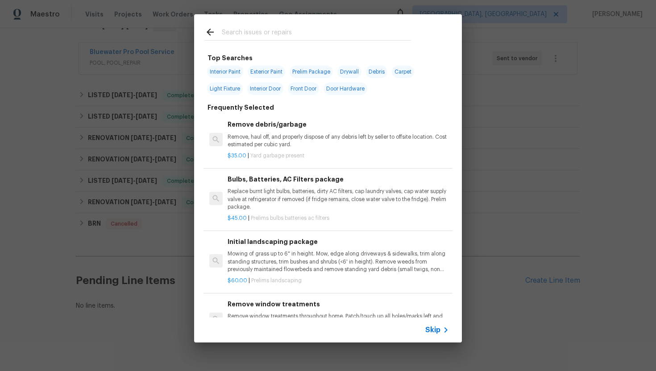
click at [432, 327] on span "Skip" at bounding box center [432, 330] width 15 height 9
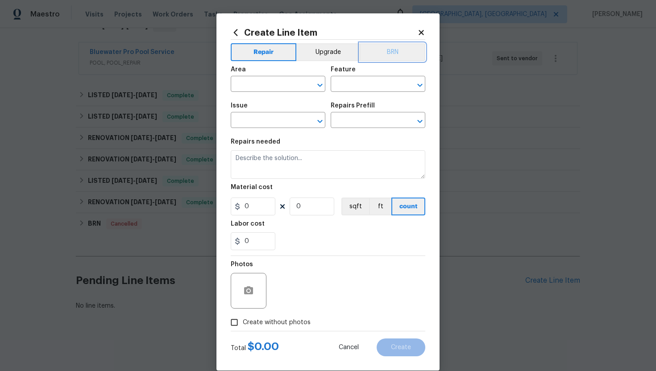
click at [397, 51] on button "BRN" at bounding box center [393, 52] width 66 height 18
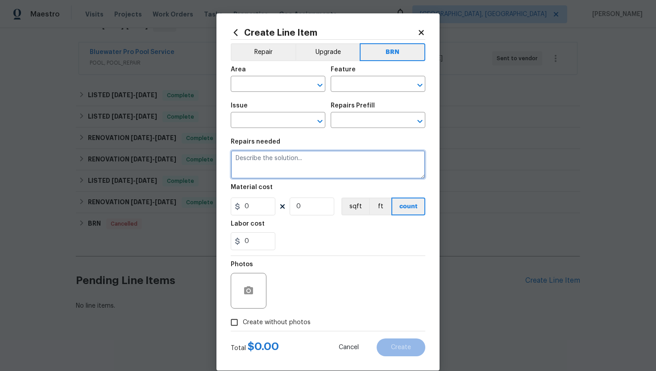
click at [346, 161] on textarea at bounding box center [328, 164] width 194 height 29
paste textarea "Seller to fill pool as needed for pool inspection. Inspect pool equipment, prov…"
type textarea "Resale - Seller to fill pool as needed for pool inspection. Inspect pool equipm…"
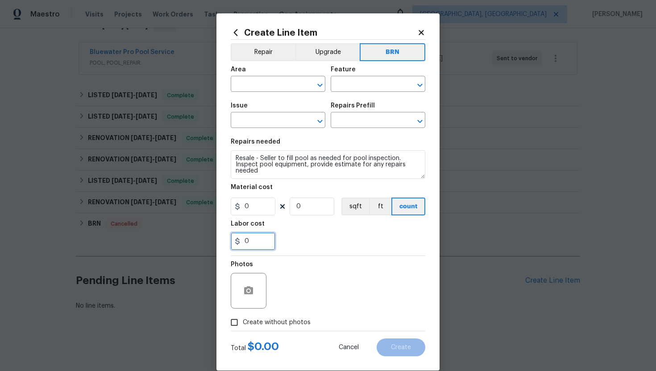
click at [244, 244] on input "0" at bounding box center [253, 241] width 45 height 18
type input "250"
click at [304, 234] on div "250" at bounding box center [328, 241] width 194 height 18
click at [282, 87] on input "text" at bounding box center [266, 85] width 70 height 14
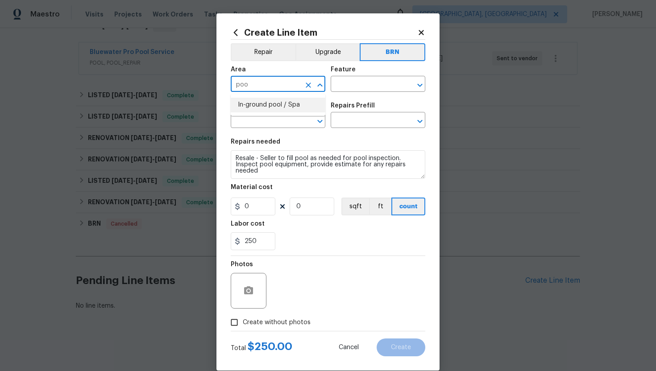
click at [288, 103] on li "In-ground pool / Spa" at bounding box center [278, 105] width 95 height 15
type input "In-ground pool / Spa"
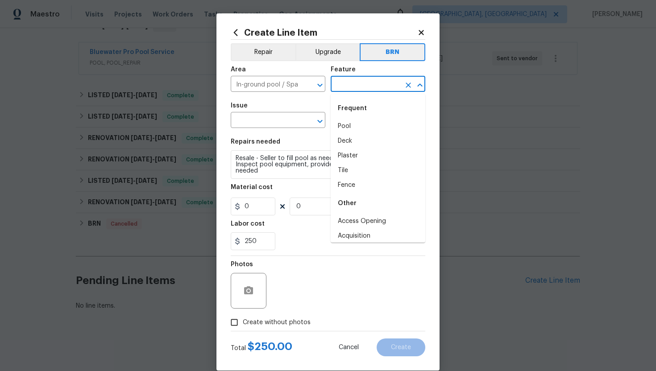
click at [347, 89] on input "text" at bounding box center [366, 85] width 70 height 14
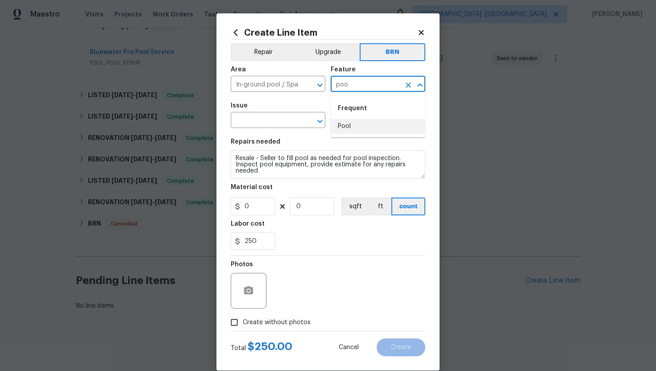
click at [347, 122] on li "Pool" at bounding box center [378, 126] width 95 height 15
type input "Pool"
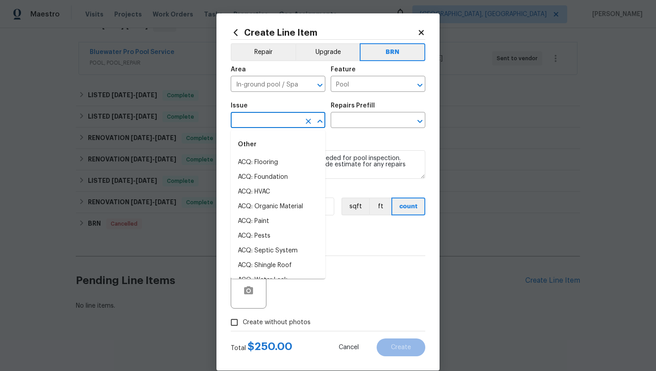
click at [269, 122] on input "text" at bounding box center [266, 121] width 70 height 14
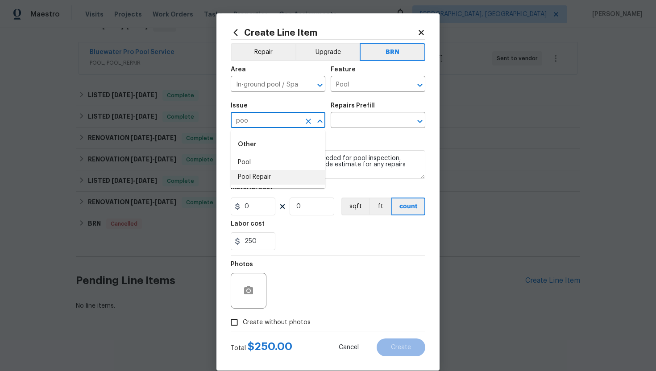
click at [259, 175] on li "Pool Repair" at bounding box center [278, 177] width 95 height 15
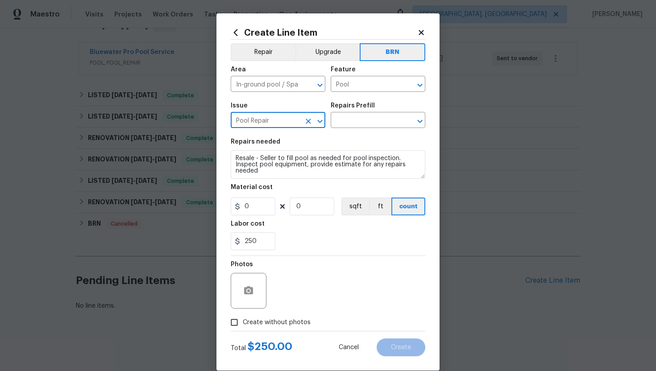
type input "Pool Repair"
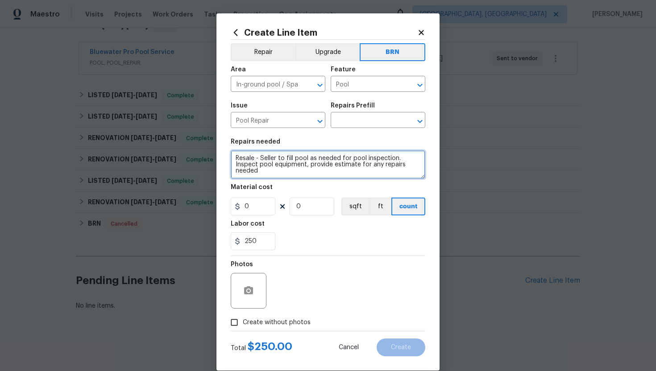
scroll to position [6, 0]
drag, startPoint x: 234, startPoint y: 158, endPoint x: 289, endPoint y: 180, distance: 59.6
click at [289, 180] on section "Repairs needed Resale - Seller to fill pool as needed for pool inspection. Insp…" at bounding box center [328, 194] width 194 height 122
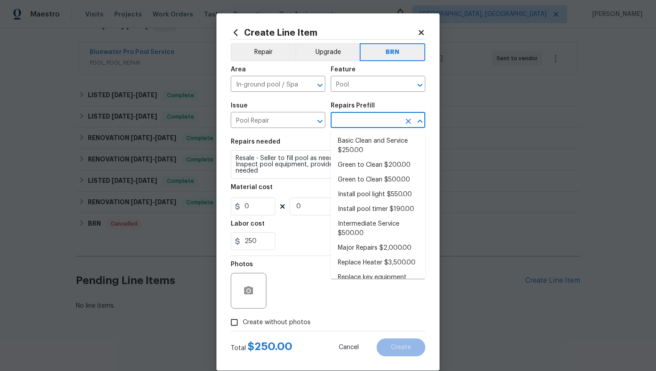
click at [369, 124] on input "text" at bounding box center [366, 121] width 70 height 14
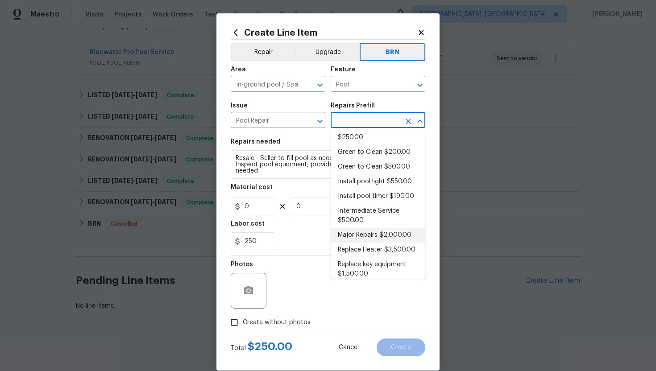
scroll to position [0, 0]
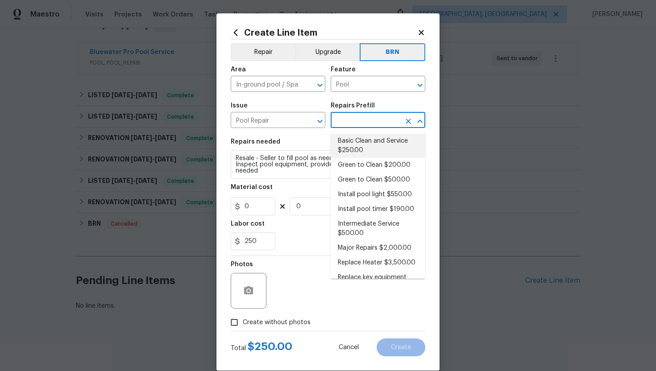
click at [375, 145] on li "Basic Clean and Service $250.00" at bounding box center [378, 146] width 95 height 24
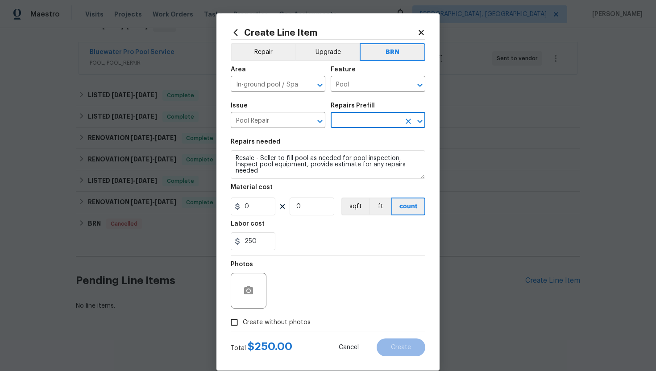
type input "Basic Clean and Service $250.00"
type textarea "basic clean and service, balance chems, repair minor leaks at equipment, etc"
type input "250"
type input "1"
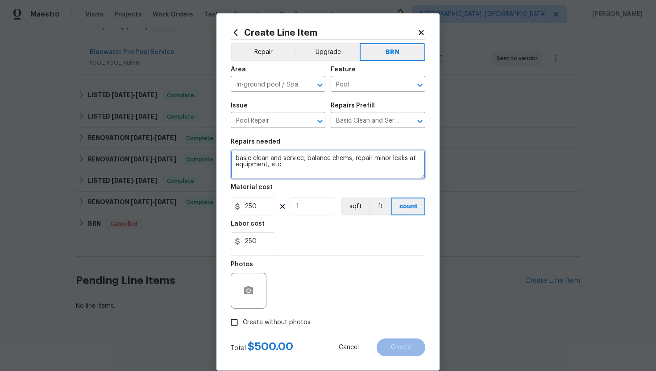
drag, startPoint x: 235, startPoint y: 159, endPoint x: 304, endPoint y: 180, distance: 72.1
click at [304, 180] on section "Repairs needed basic clean and service, balance chems, repair minor leaks at eq…" at bounding box center [328, 194] width 194 height 122
paste textarea "Resale - Seller to fill pool as needed for pool inspection. Inspect pool equipm…"
type textarea "Resale - Seller to fill pool as needed for pool inspection. Inspect pool equipm…"
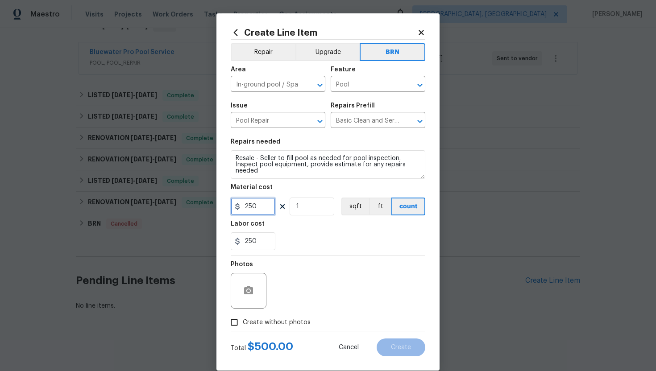
click at [250, 207] on input "250" at bounding box center [253, 207] width 45 height 18
type input "0"
click at [329, 257] on div "Photos" at bounding box center [328, 285] width 194 height 58
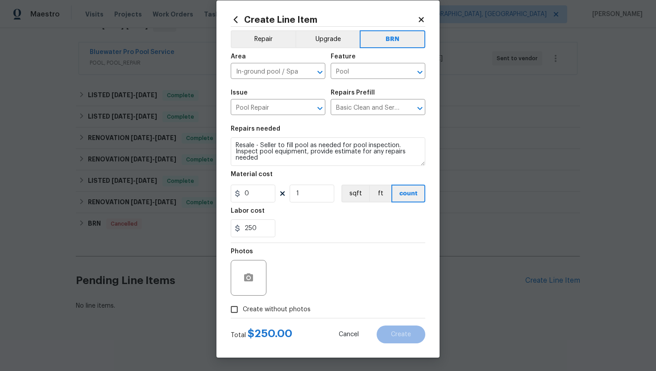
click at [290, 308] on span "Create without photos" at bounding box center [277, 309] width 68 height 9
click at [243, 308] on input "Create without photos" at bounding box center [234, 309] width 17 height 17
checkbox input "true"
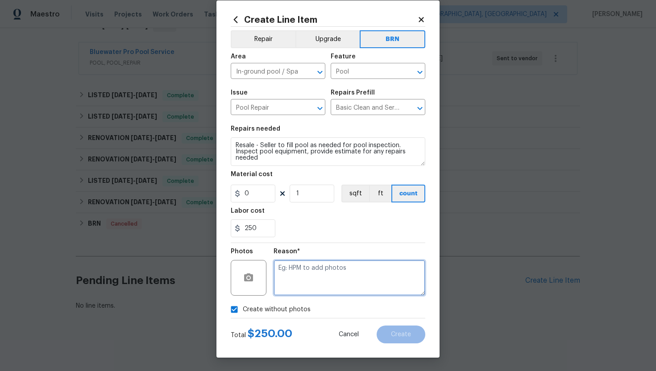
click at [349, 277] on textarea at bounding box center [349, 278] width 152 height 36
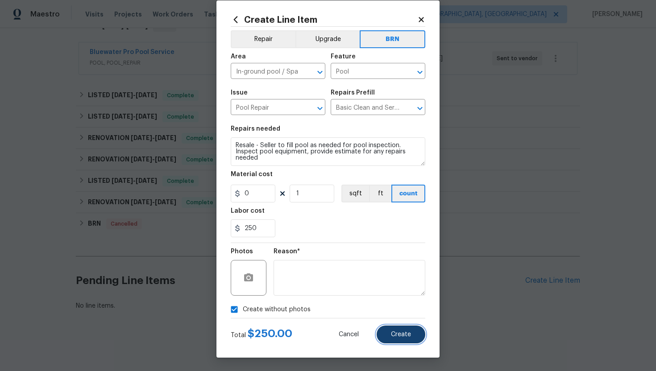
click at [397, 337] on span "Create" at bounding box center [401, 334] width 20 height 7
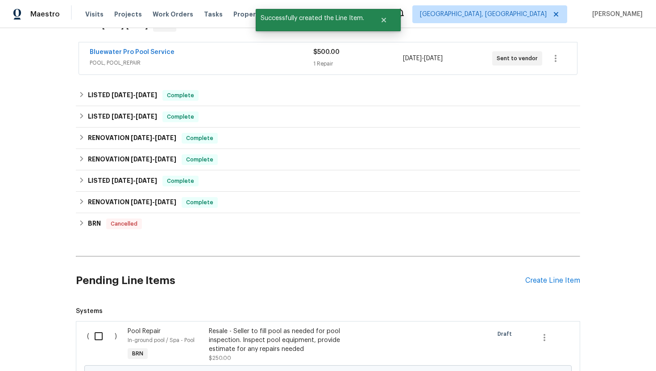
scroll to position [268, 0]
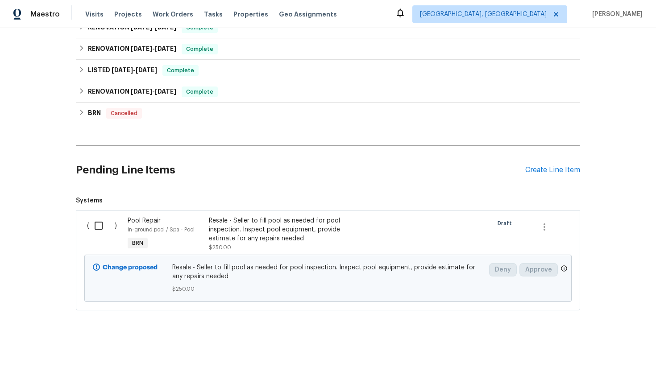
click at [102, 227] on input "checkbox" at bounding box center [101, 225] width 25 height 19
checkbox input "true"
click at [625, 356] on button "Create Work Order" at bounding box center [605, 349] width 74 height 17
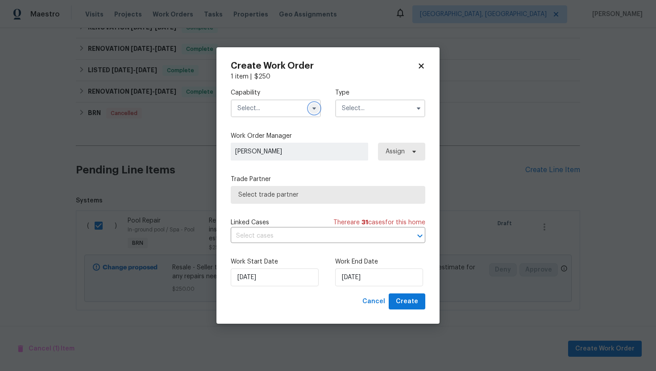
click at [314, 105] on icon "button" at bounding box center [313, 108] width 7 height 7
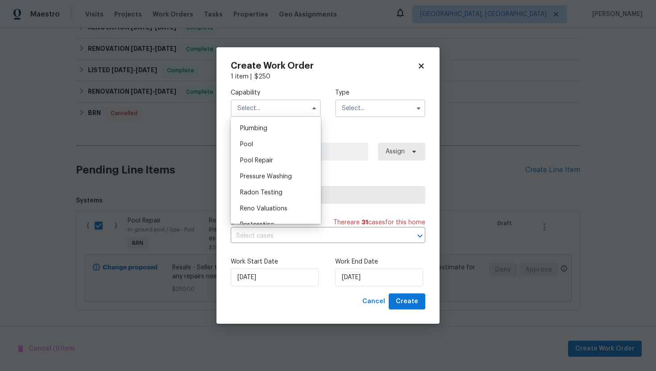
scroll to position [788, 0]
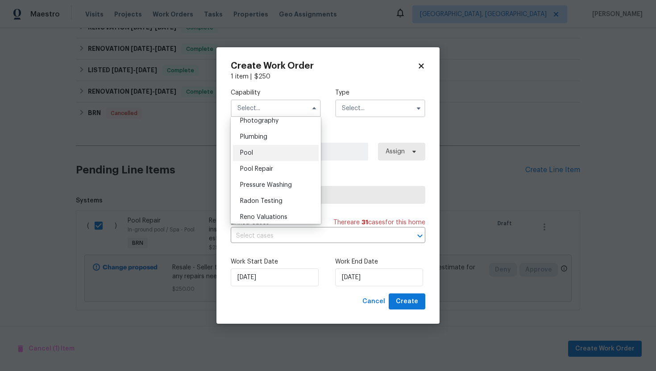
click at [273, 154] on div "Pool" at bounding box center [276, 153] width 86 height 16
type input "Pool"
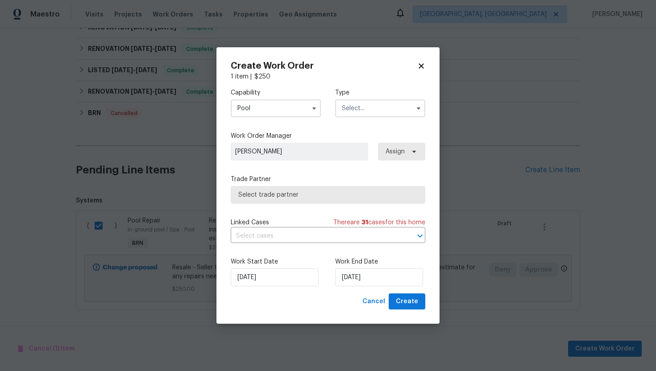
click at [368, 113] on input "text" at bounding box center [380, 108] width 90 height 18
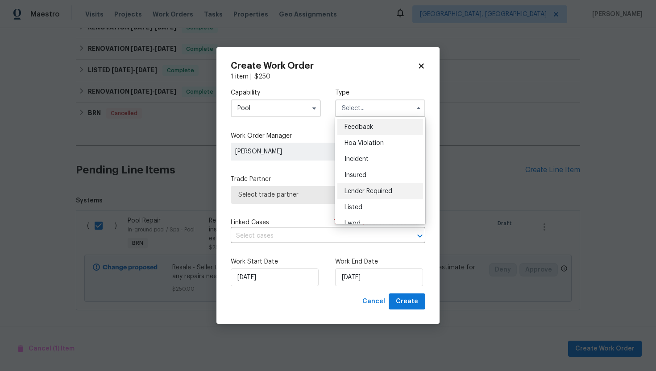
scroll to position [106, 0]
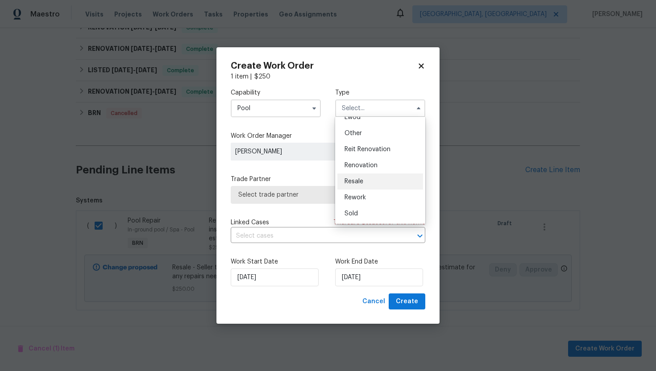
click at [379, 179] on div "Resale" at bounding box center [380, 182] width 86 height 16
type input "Resale"
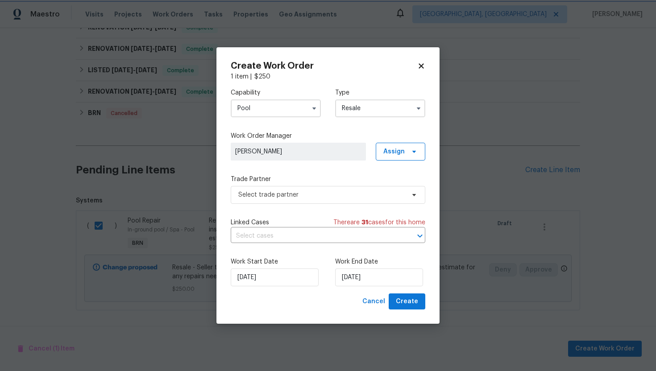
scroll to position [0, 0]
click at [300, 232] on input "text" at bounding box center [316, 236] width 170 height 14
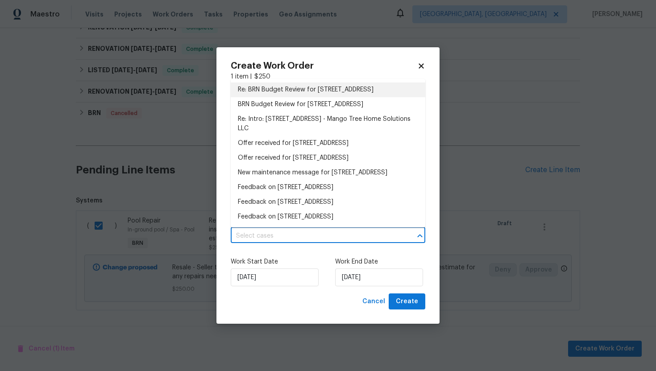
click at [328, 97] on li "Re: BRN Budget Review for 3424 Clarksburg Dr, Austin, TX 78745" at bounding box center [328, 90] width 194 height 15
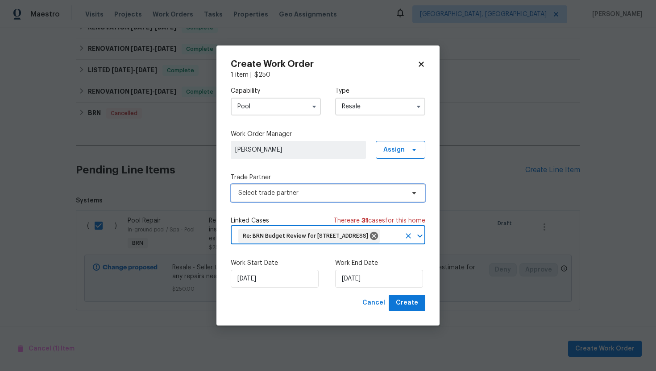
click at [328, 189] on span "Select trade partner" at bounding box center [321, 193] width 166 height 9
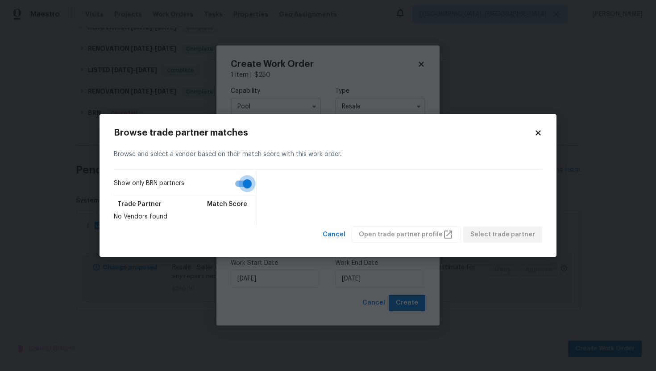
click at [247, 185] on input "Show only BRN partners" at bounding box center [247, 183] width 51 height 17
checkbox input "false"
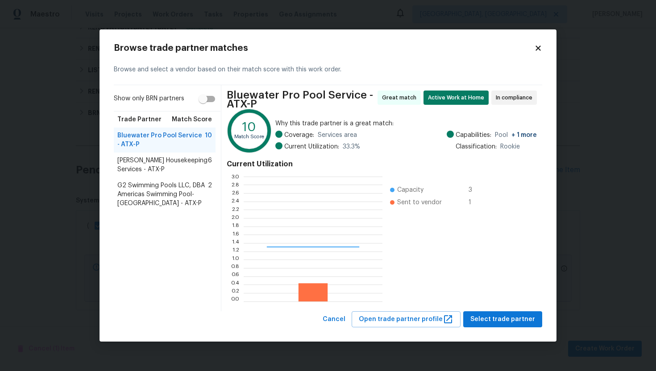
scroll to position [125, 139]
click at [156, 160] on span "Arelis Housekeeping Services - ATX-P" at bounding box center [162, 165] width 91 height 18
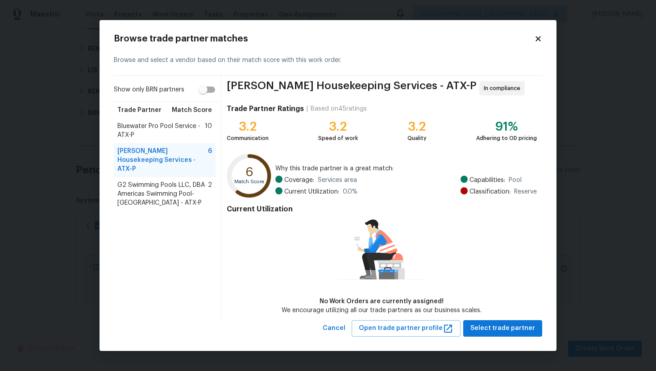
click at [153, 189] on span "G2 Swimming Pools LLC, DBA Americas Swimming Pool-Williamson County - ATX-P" at bounding box center [162, 194] width 91 height 27
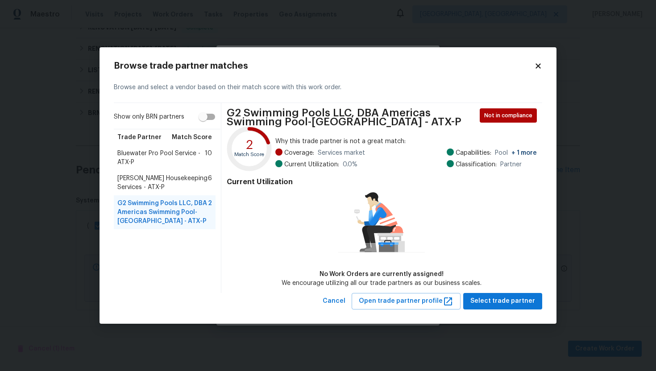
click at [157, 154] on span "Bluewater Pro Pool Service - ATX-P" at bounding box center [160, 158] width 87 height 18
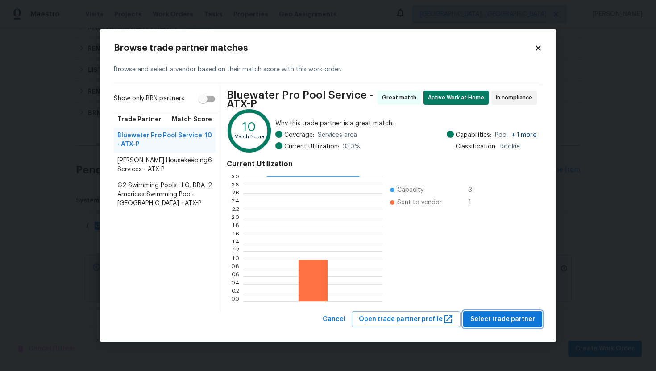
click at [513, 319] on span "Select trade partner" at bounding box center [502, 319] width 65 height 11
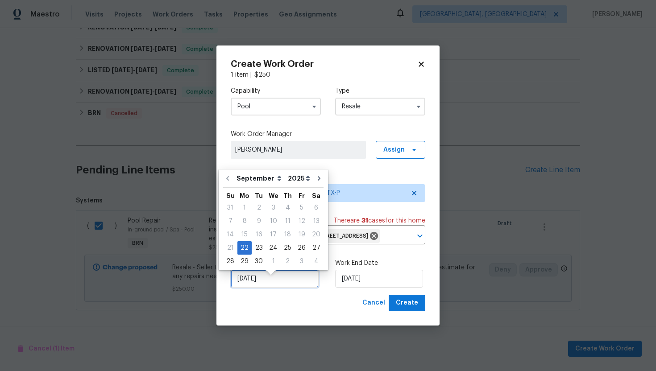
click at [251, 288] on input "9/22/2025" at bounding box center [275, 279] width 88 height 18
click at [261, 249] on div "23" at bounding box center [259, 248] width 14 height 12
type input "9/23/2025"
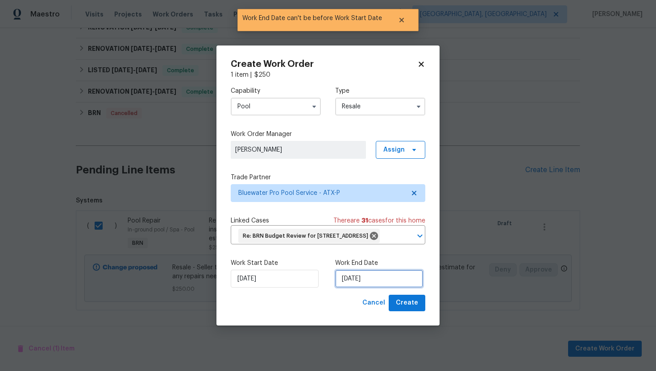
click at [356, 282] on input "9/23/2025" at bounding box center [379, 279] width 88 height 18
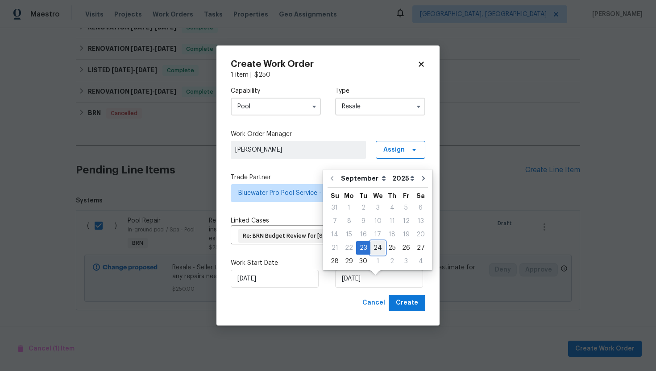
click at [380, 248] on div "24" at bounding box center [377, 248] width 15 height 12
type input "9/24/2025"
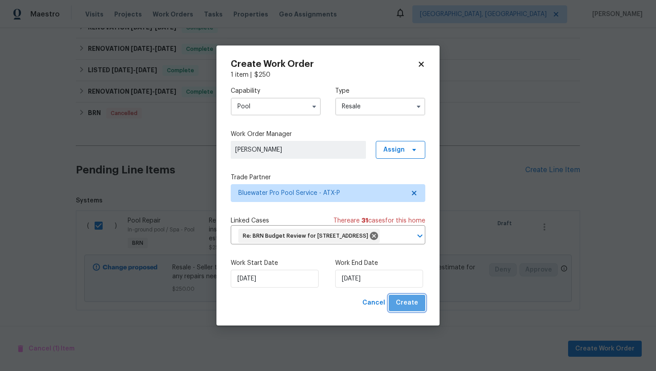
click at [410, 309] on span "Create" at bounding box center [407, 303] width 22 height 11
checkbox input "false"
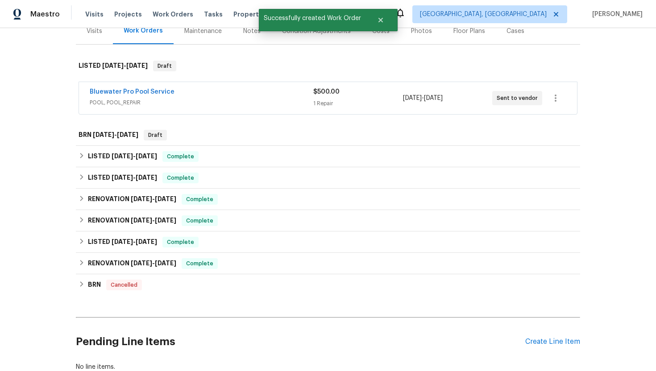
scroll to position [0, 0]
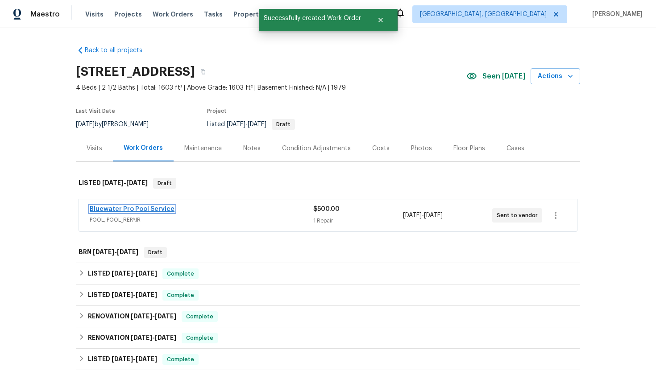
click at [142, 209] on link "Bluewater Pro Pool Service" at bounding box center [132, 209] width 85 height 6
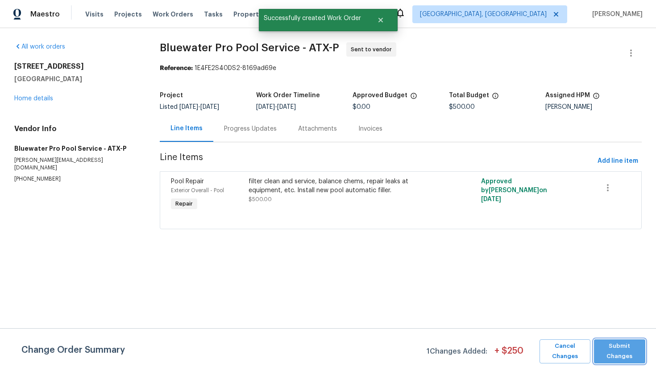
click at [615, 346] on span "Submit Changes" at bounding box center [619, 351] width 42 height 21
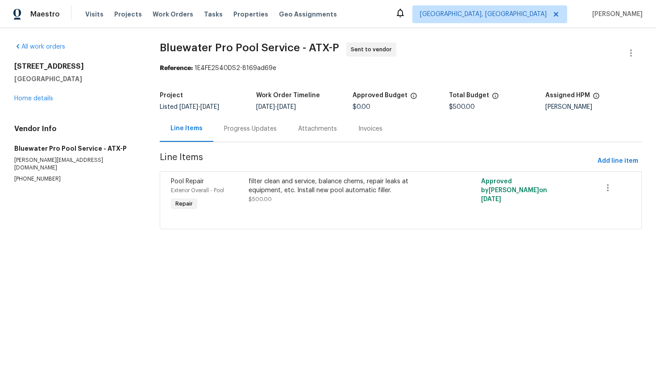
click at [254, 128] on div "Progress Updates" at bounding box center [250, 128] width 53 height 9
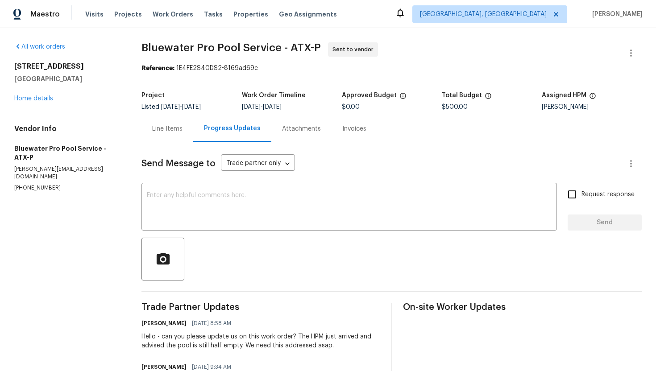
click at [171, 131] on div "Line Items" at bounding box center [167, 128] width 30 height 9
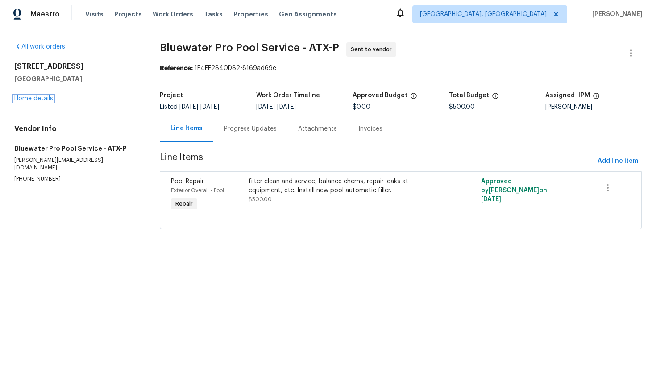
click at [43, 99] on link "Home details" at bounding box center [33, 98] width 39 height 6
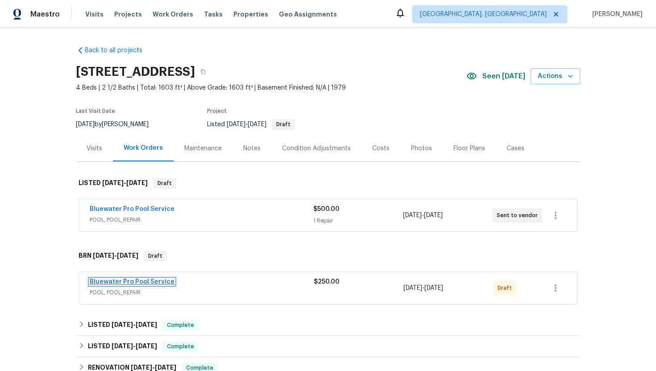
click at [118, 280] on link "Bluewater Pro Pool Service" at bounding box center [132, 282] width 85 height 6
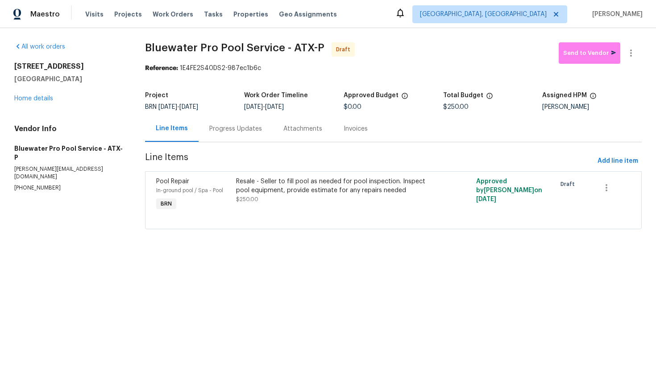
click at [221, 141] on div "Progress Updates" at bounding box center [235, 129] width 74 height 26
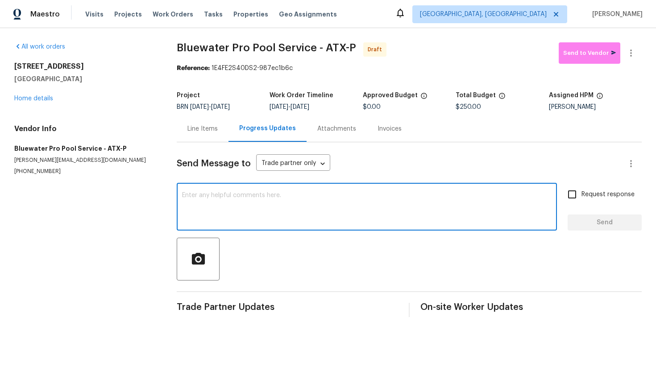
click at [311, 203] on textarea at bounding box center [366, 207] width 369 height 31
paste textarea "Hey! This is Ajay with Opendoor. I’m confirming a BRN Work Order for the proper…"
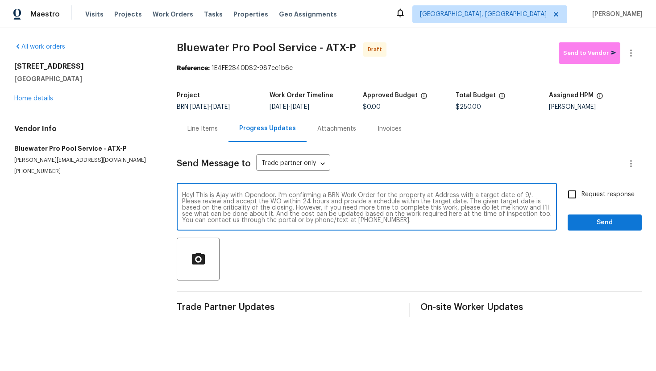
click at [442, 195] on textarea "Hey! This is Ajay with Opendoor. I’m confirming a BRN Work Order for the proper…" at bounding box center [366, 207] width 369 height 31
paste textarea "3424 Clarksburg Dr, Austin, TX 78745"
click at [248, 205] on textarea "Hey! This is Ajay with Opendoor. I’m confirming a BRN Work Order for the proper…" at bounding box center [366, 207] width 369 height 31
type textarea "Hey! This is Ajay with Opendoor. I’m confirming a BRN Work Order for the proper…"
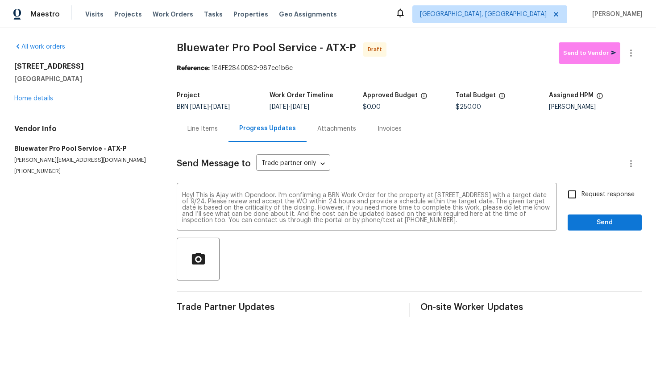
click at [583, 195] on span "Request response" at bounding box center [607, 194] width 53 height 9
click at [581, 195] on input "Request response" at bounding box center [571, 194] width 19 height 19
checkbox input "true"
click at [585, 216] on button "Send" at bounding box center [604, 223] width 74 height 17
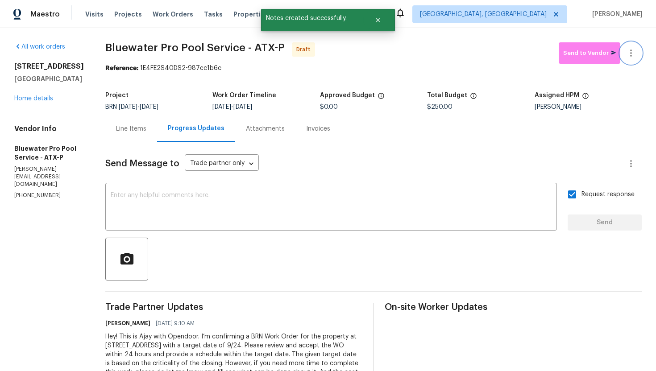
click at [633, 60] on button "button" at bounding box center [630, 52] width 21 height 21
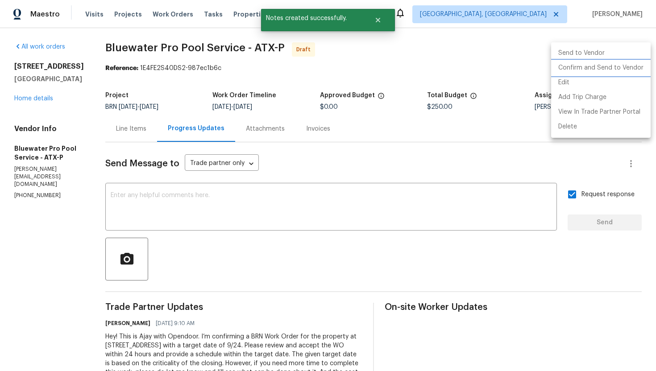
click at [625, 70] on li "Confirm and Send to Vendor" at bounding box center [600, 68] width 99 height 15
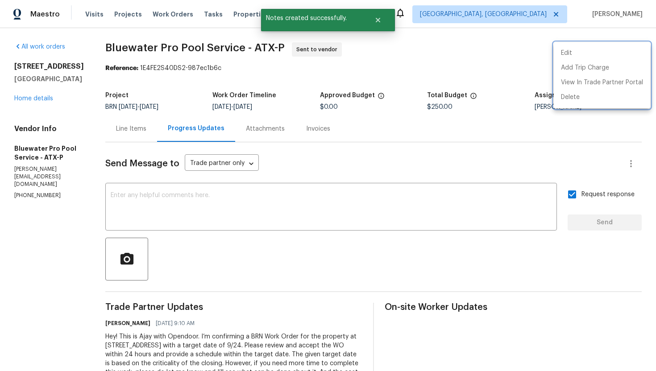
click at [438, 163] on div at bounding box center [328, 185] width 656 height 371
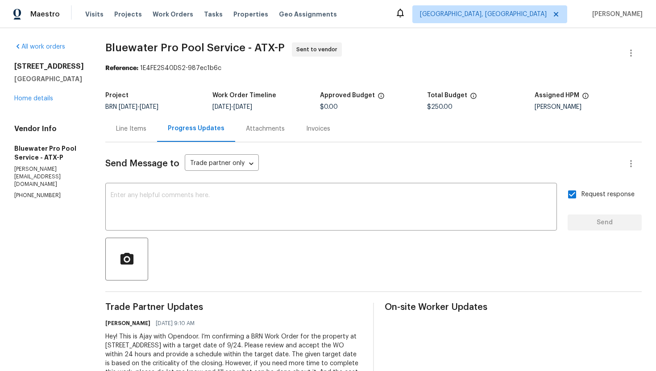
click at [128, 130] on div "Line Items" at bounding box center [131, 128] width 30 height 9
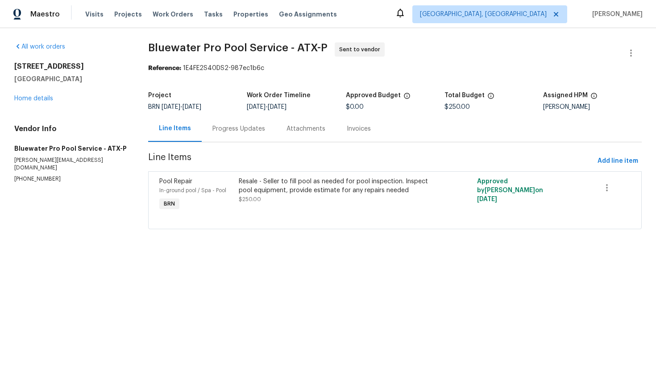
click at [308, 190] on div "Resale - Seller to fill pool as needed for pool inspection. Inspect pool equipm…" at bounding box center [335, 186] width 193 height 18
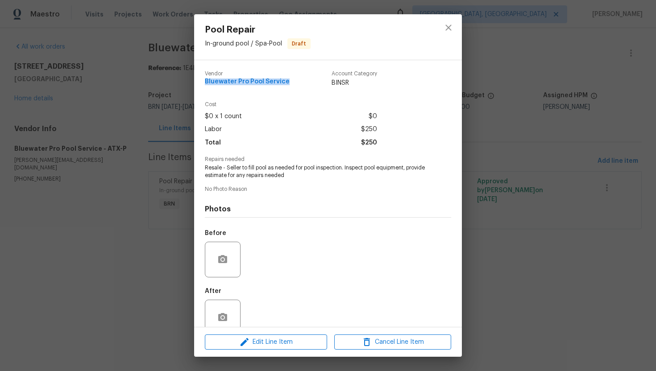
drag, startPoint x: 204, startPoint y: 82, endPoint x: 285, endPoint y: 83, distance: 80.3
click at [285, 83] on div "Vendor Bluewater Pro Pool Service Account Category BINSR" at bounding box center [291, 79] width 172 height 17
copy span "Bluewater Pro Pool Service"
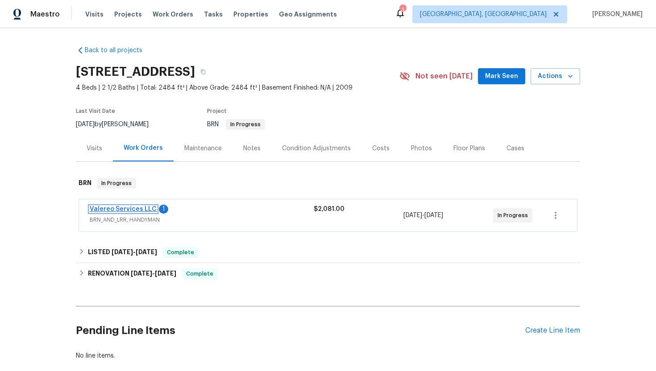
click at [131, 207] on link "Valereo Services LLC" at bounding box center [123, 209] width 67 height 6
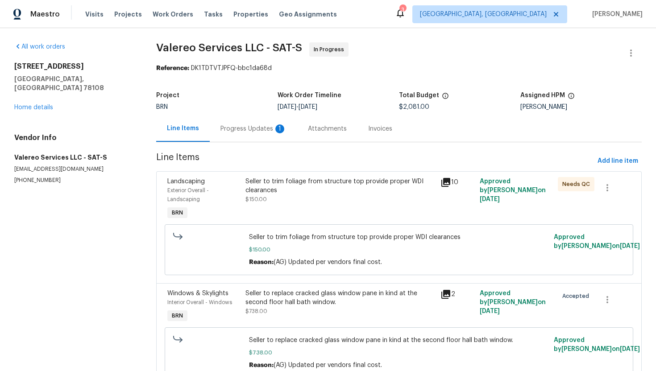
click at [234, 131] on div "Progress Updates 1" at bounding box center [253, 128] width 66 height 9
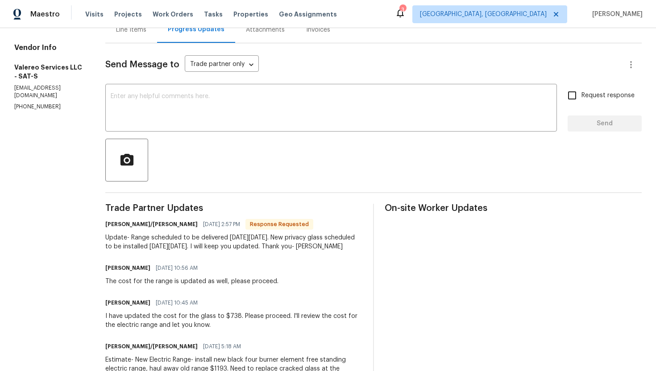
scroll to position [94, 0]
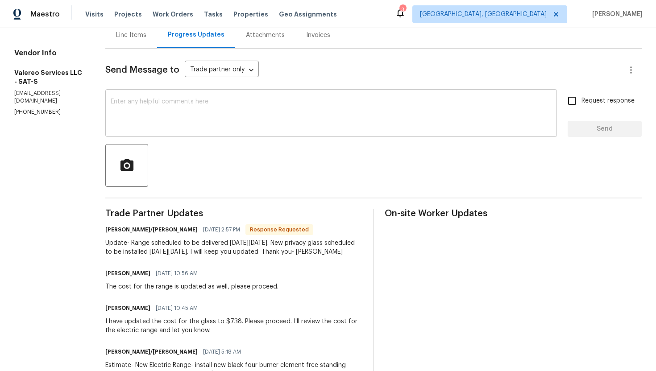
click at [267, 125] on textarea at bounding box center [331, 114] width 441 height 31
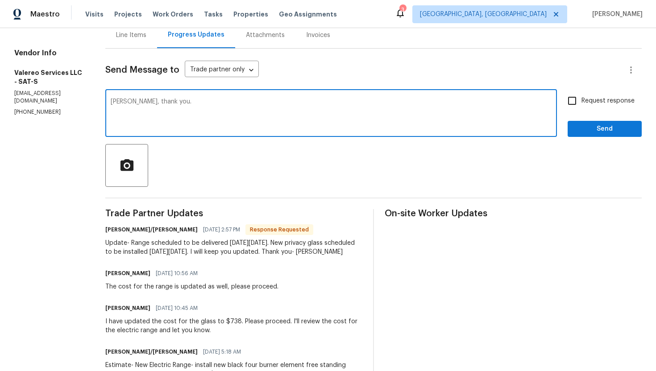
type textarea "[PERSON_NAME], thank you."
click at [614, 101] on span "Request response" at bounding box center [607, 100] width 53 height 9
click at [581, 101] on input "Request response" at bounding box center [571, 100] width 19 height 19
checkbox input "true"
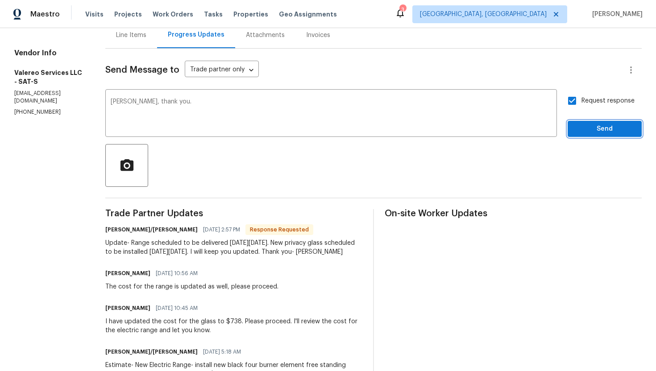
click at [605, 127] on span "Send" at bounding box center [605, 129] width 60 height 11
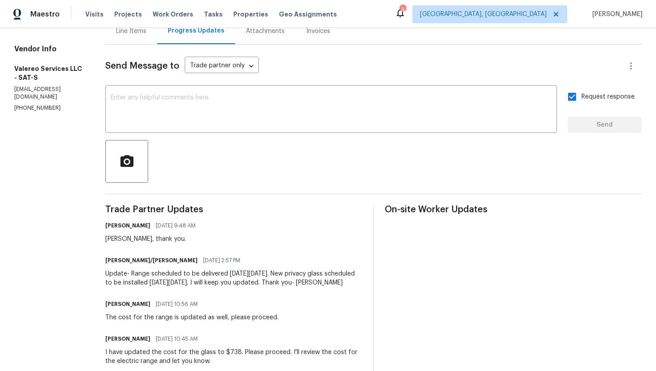
scroll to position [110, 0]
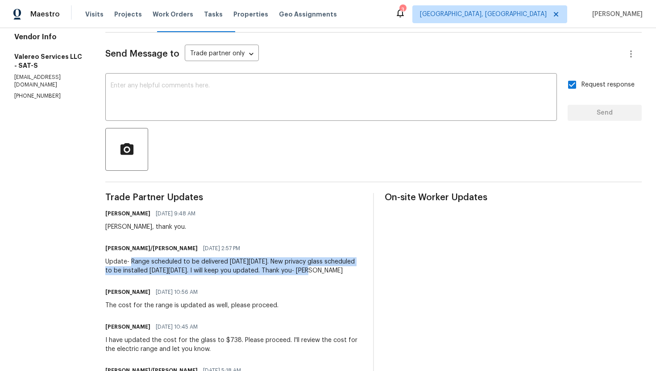
drag, startPoint x: 122, startPoint y: 262, endPoint x: 303, endPoint y: 271, distance: 181.3
click at [303, 271] on div "Update- Range scheduled to be delivered [DATE][DATE]. New privacy glass schedul…" at bounding box center [233, 266] width 257 height 18
copy div "Range scheduled to be delivered [DATE][DATE]. New privacy glass scheduled to be…"
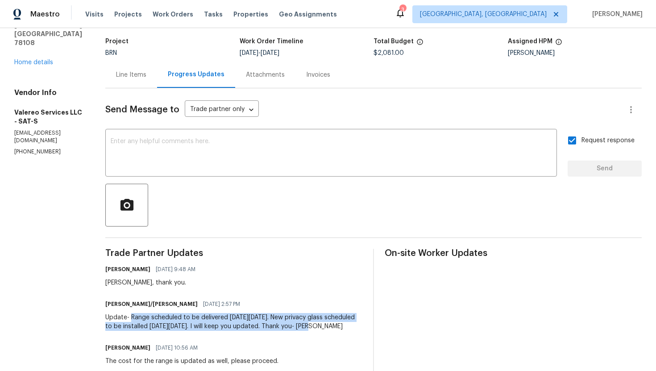
scroll to position [0, 0]
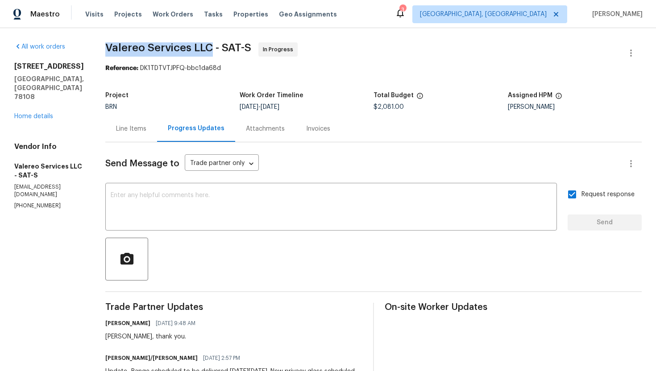
drag, startPoint x: 98, startPoint y: 47, endPoint x: 206, endPoint y: 47, distance: 107.9
click at [206, 47] on span "Valereo Services LLC - SAT-S" at bounding box center [178, 47] width 146 height 11
copy span "Valereo Services LLC"
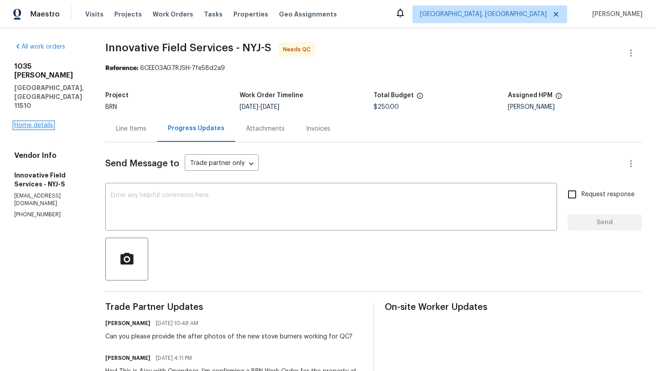
click at [42, 122] on link "Home details" at bounding box center [33, 125] width 39 height 6
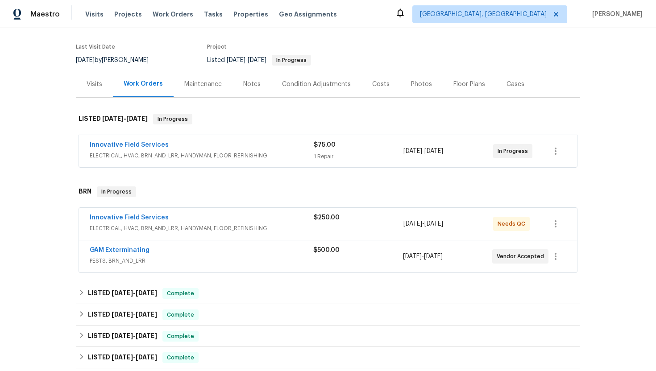
scroll to position [69, 0]
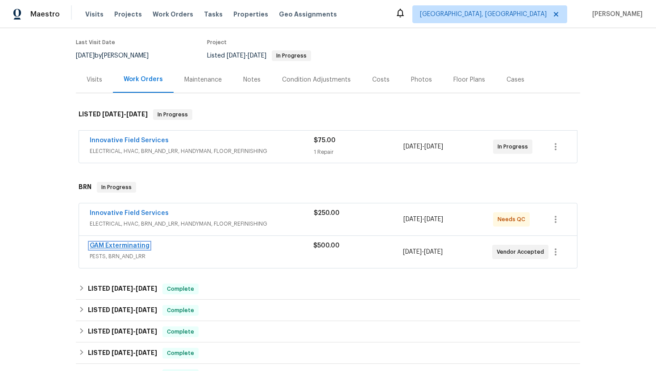
click at [131, 245] on link "GAM Exterminating" at bounding box center [120, 246] width 60 height 6
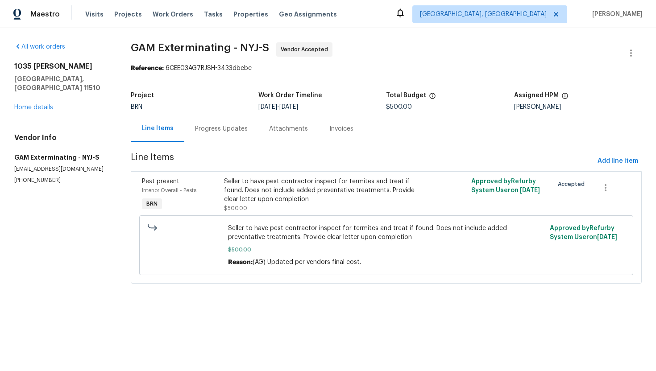
click at [220, 127] on div "Progress Updates" at bounding box center [221, 128] width 53 height 9
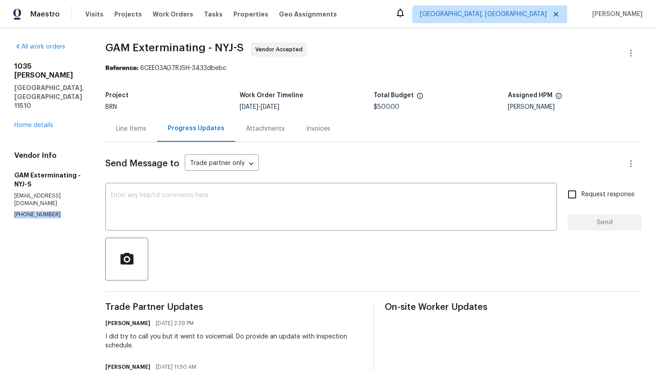
drag, startPoint x: 14, startPoint y: 180, endPoint x: 54, endPoint y: 183, distance: 40.2
click at [54, 211] on p "[PHONE_NUMBER]" at bounding box center [49, 215] width 70 height 8
copy p "[PHONE_NUMBER]"
click at [157, 133] on div "Line Items" at bounding box center [131, 129] width 52 height 26
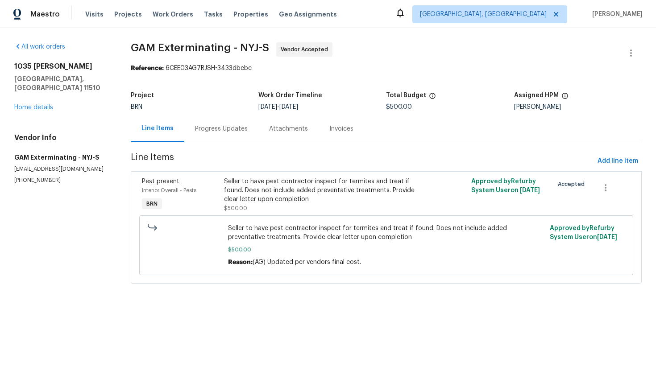
click at [309, 198] on div "Seller to have pest contractor inspect for termites and treat if found. Does no…" at bounding box center [324, 190] width 200 height 27
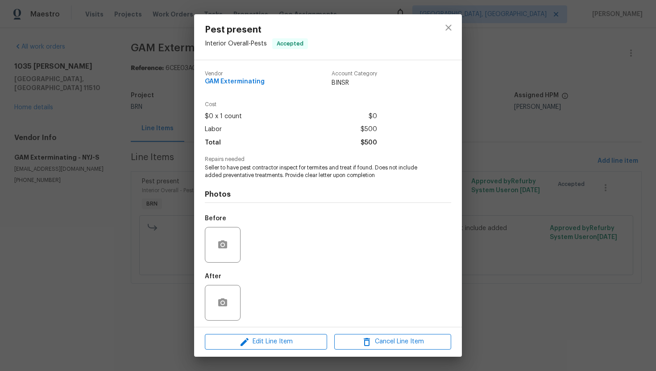
click at [170, 150] on div "Pest present Interior Overall - Pests Accepted Vendor GAM Exterminating Account…" at bounding box center [328, 185] width 656 height 371
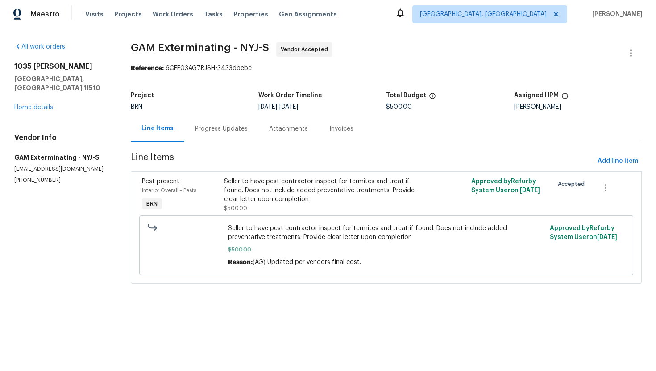
click at [208, 128] on div "Progress Updates" at bounding box center [221, 128] width 53 height 9
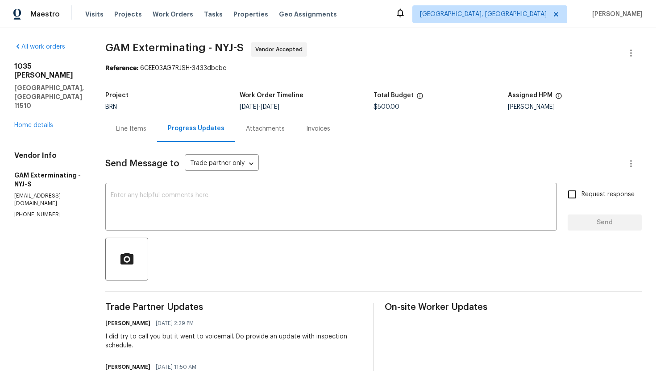
click at [146, 128] on div "Line Items" at bounding box center [131, 128] width 30 height 9
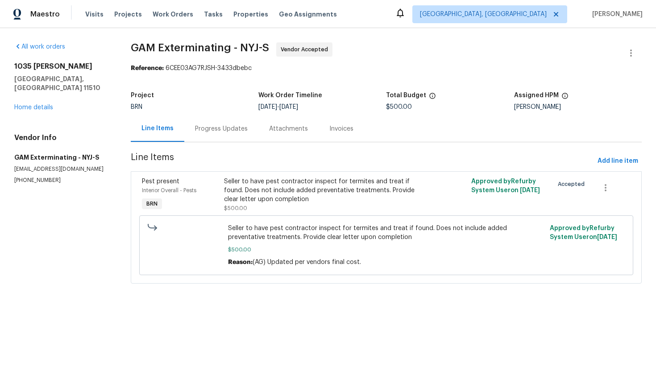
click at [298, 202] on div "Seller to have pest contractor inspect for termites and treat if found. Does no…" at bounding box center [324, 190] width 200 height 27
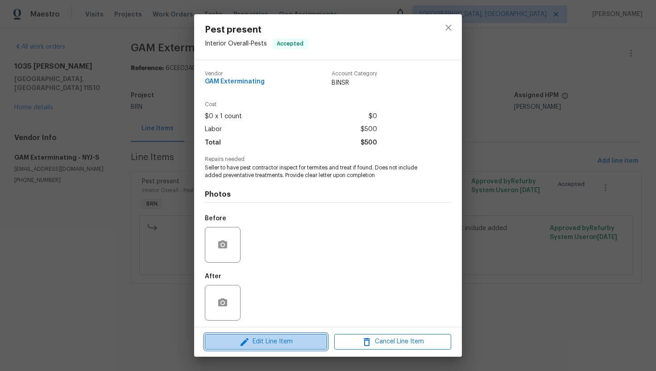
click at [258, 337] on span "Edit Line Item" at bounding box center [265, 341] width 117 height 11
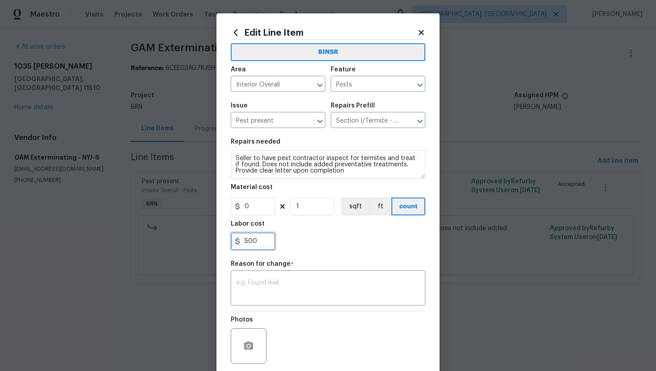
click at [258, 243] on input "500" at bounding box center [253, 241] width 45 height 18
type input "543"
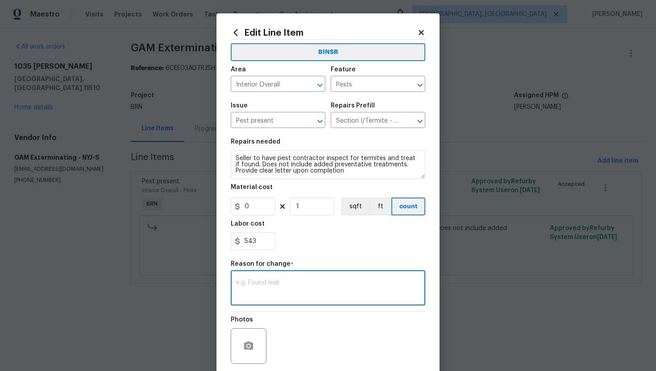
click at [312, 283] on textarea at bounding box center [328, 289] width 184 height 19
paste textarea "(AG) Updated per vendors final cost."
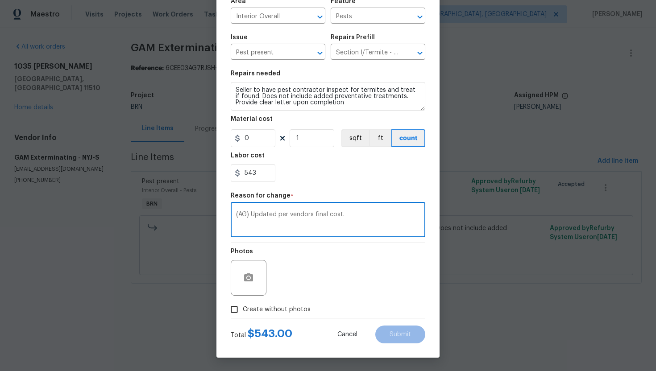
type textarea "(AG) Updated per vendors final cost."
click at [288, 305] on span "Create without photos" at bounding box center [277, 309] width 68 height 9
click at [243, 305] on input "Create without photos" at bounding box center [234, 309] width 17 height 17
checkbox input "true"
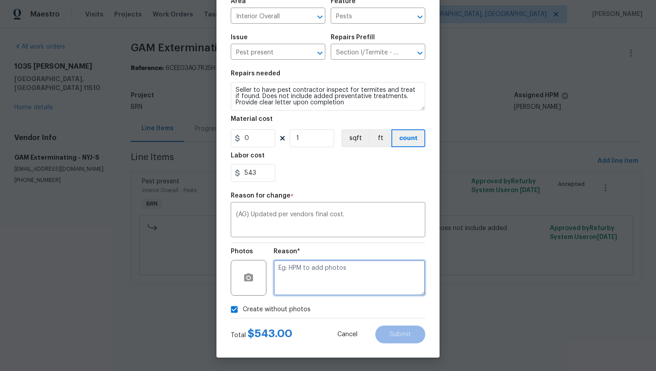
click at [313, 277] on textarea at bounding box center [349, 278] width 152 height 36
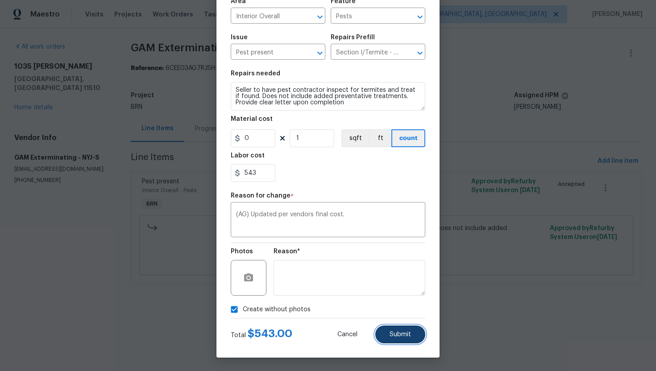
click at [402, 332] on span "Submit" at bounding box center [399, 334] width 21 height 7
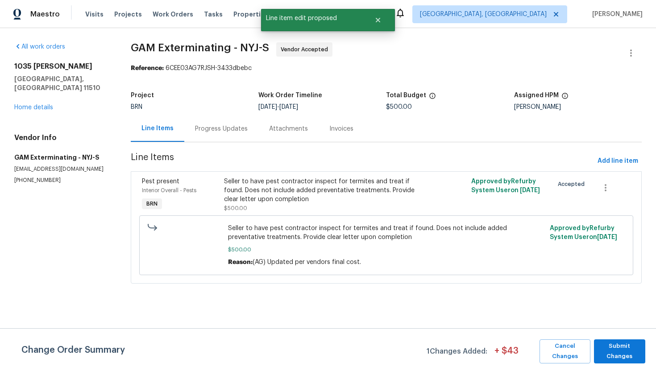
scroll to position [0, 0]
click at [610, 341] on span "Submit Changes" at bounding box center [619, 351] width 42 height 21
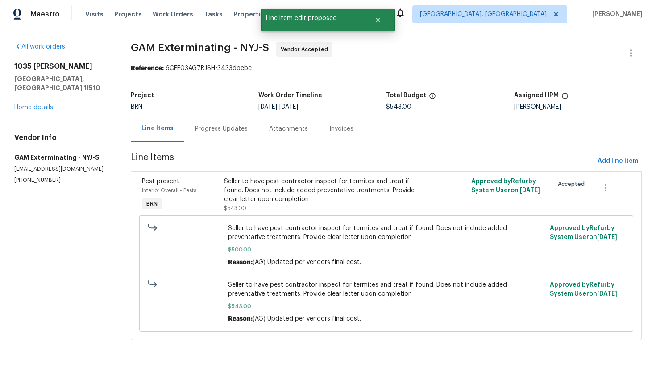
click at [229, 131] on div "Progress Updates" at bounding box center [221, 128] width 53 height 9
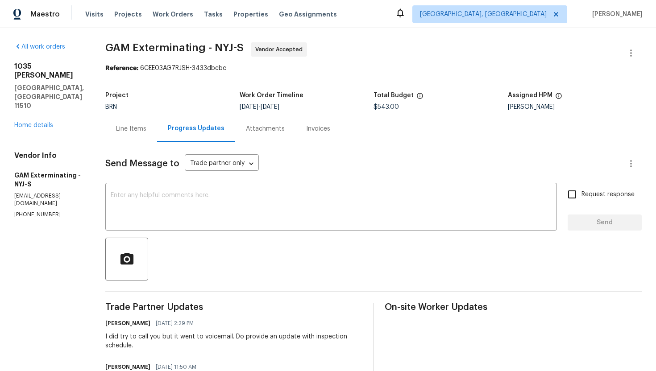
click at [144, 132] on div "Line Items" at bounding box center [131, 128] width 30 height 9
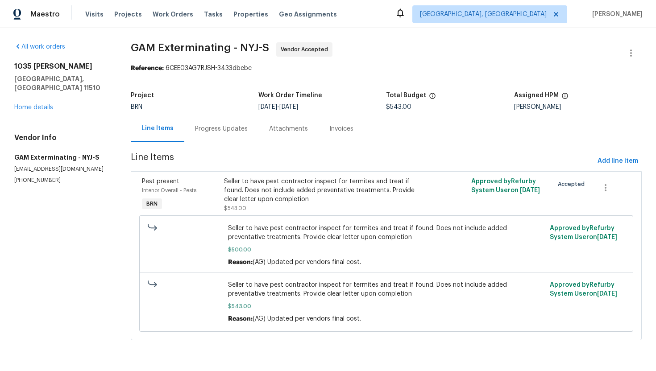
click at [210, 131] on div "Progress Updates" at bounding box center [221, 128] width 53 height 9
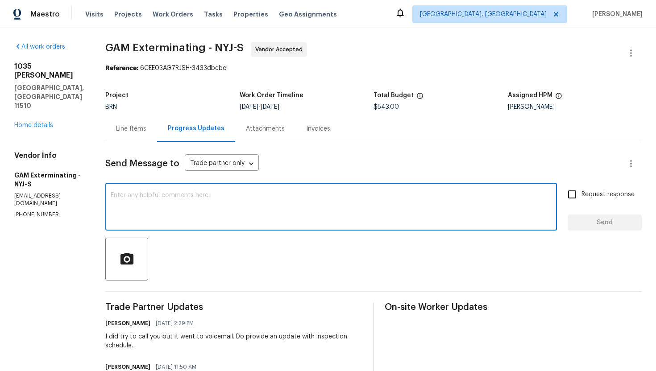
click at [191, 212] on textarea at bounding box center [331, 207] width 441 height 31
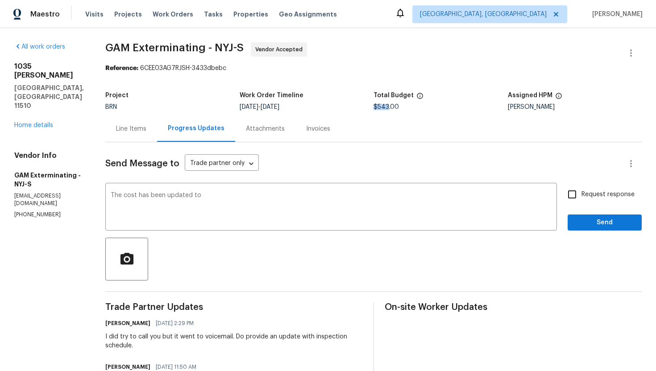
drag, startPoint x: 394, startPoint y: 108, endPoint x: 380, endPoint y: 109, distance: 13.9
click at [380, 109] on span "$543.00" at bounding box center [385, 107] width 25 height 6
copy span "$543"
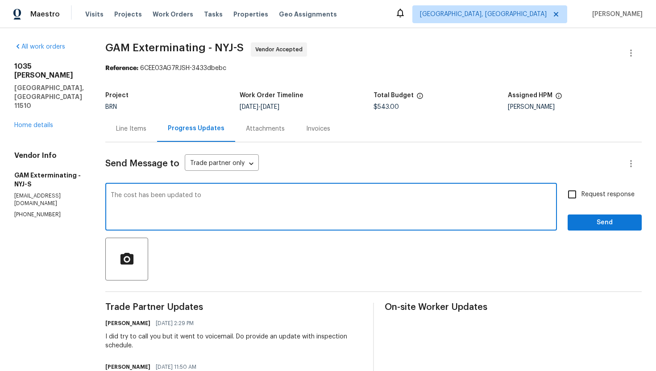
click at [318, 201] on textarea "The cost has been updated to" at bounding box center [331, 207] width 441 height 31
paste textarea "$543"
type textarea "The cost has been updated to $543. Please proceed with the treatment and let me…"
click at [579, 194] on input "Request response" at bounding box center [571, 194] width 19 height 19
checkbox input "true"
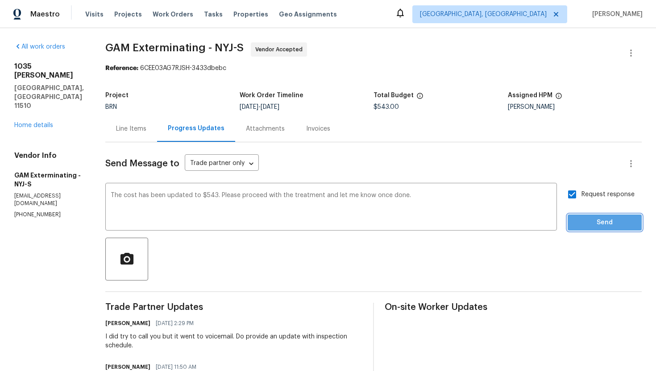
click at [591, 222] on span "Send" at bounding box center [605, 222] width 60 height 11
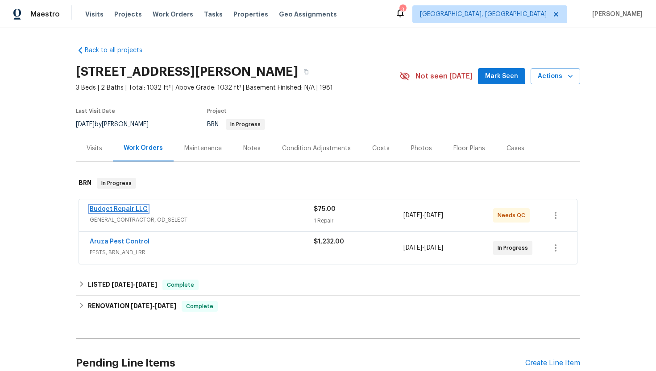
click at [116, 209] on link "Budget Repair LLC" at bounding box center [119, 209] width 58 height 6
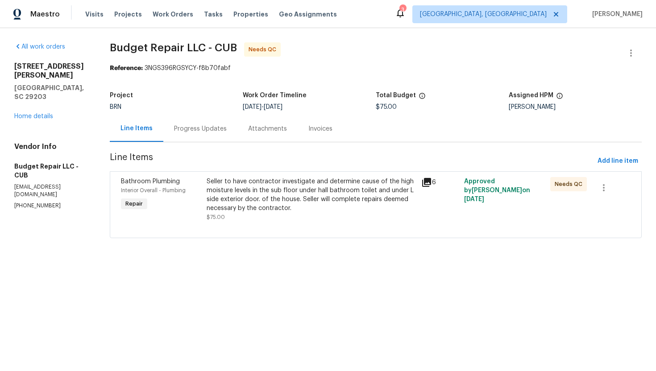
click at [219, 138] on div "Progress Updates" at bounding box center [200, 129] width 74 height 26
